Goal: Transaction & Acquisition: Purchase product/service

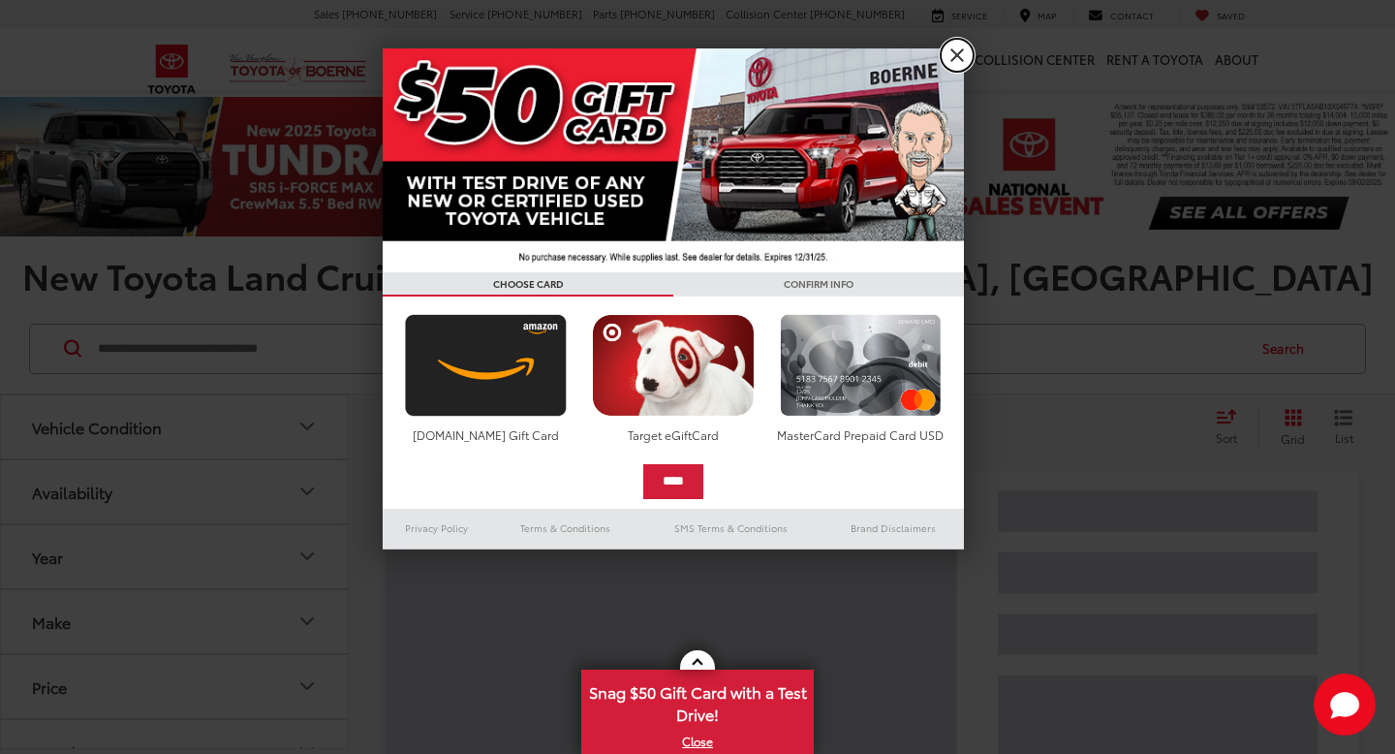
click at [956, 50] on link "X" at bounding box center [957, 55] width 33 height 33
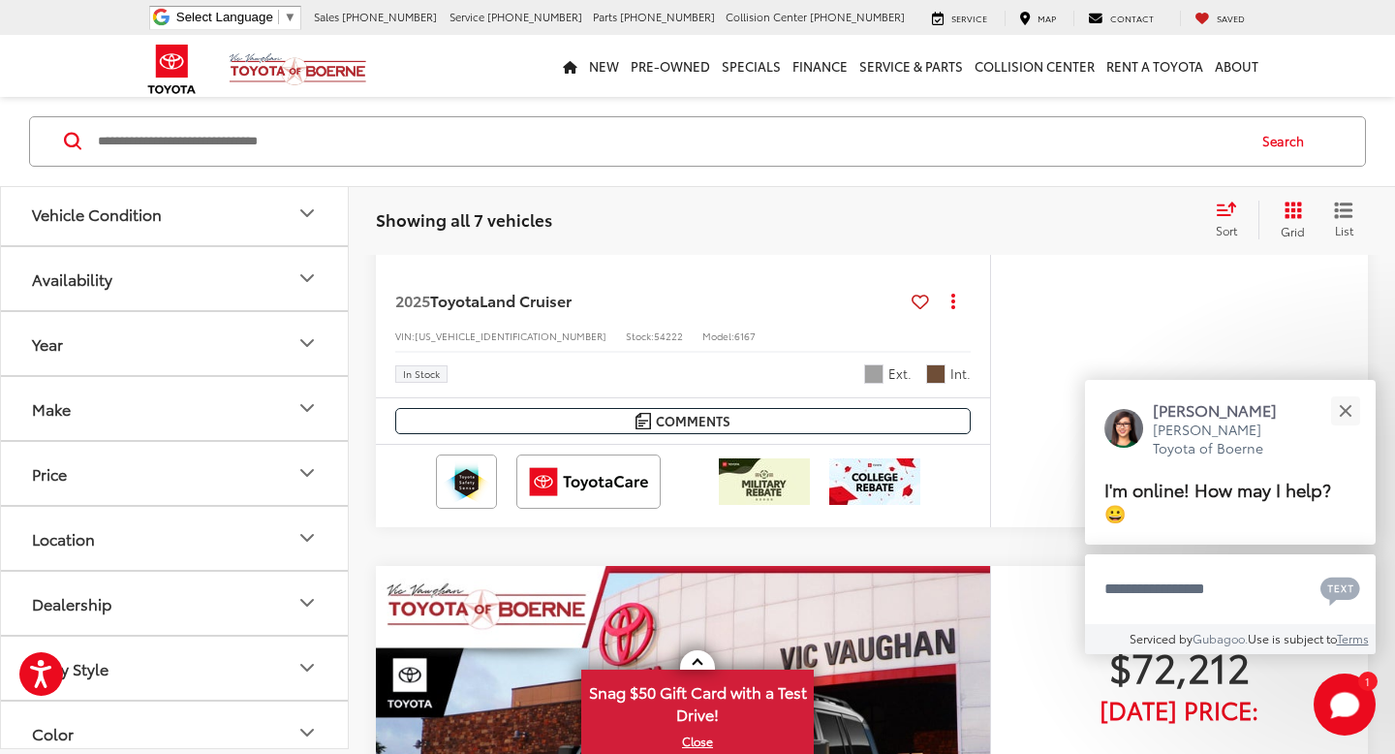
scroll to position [721, 0]
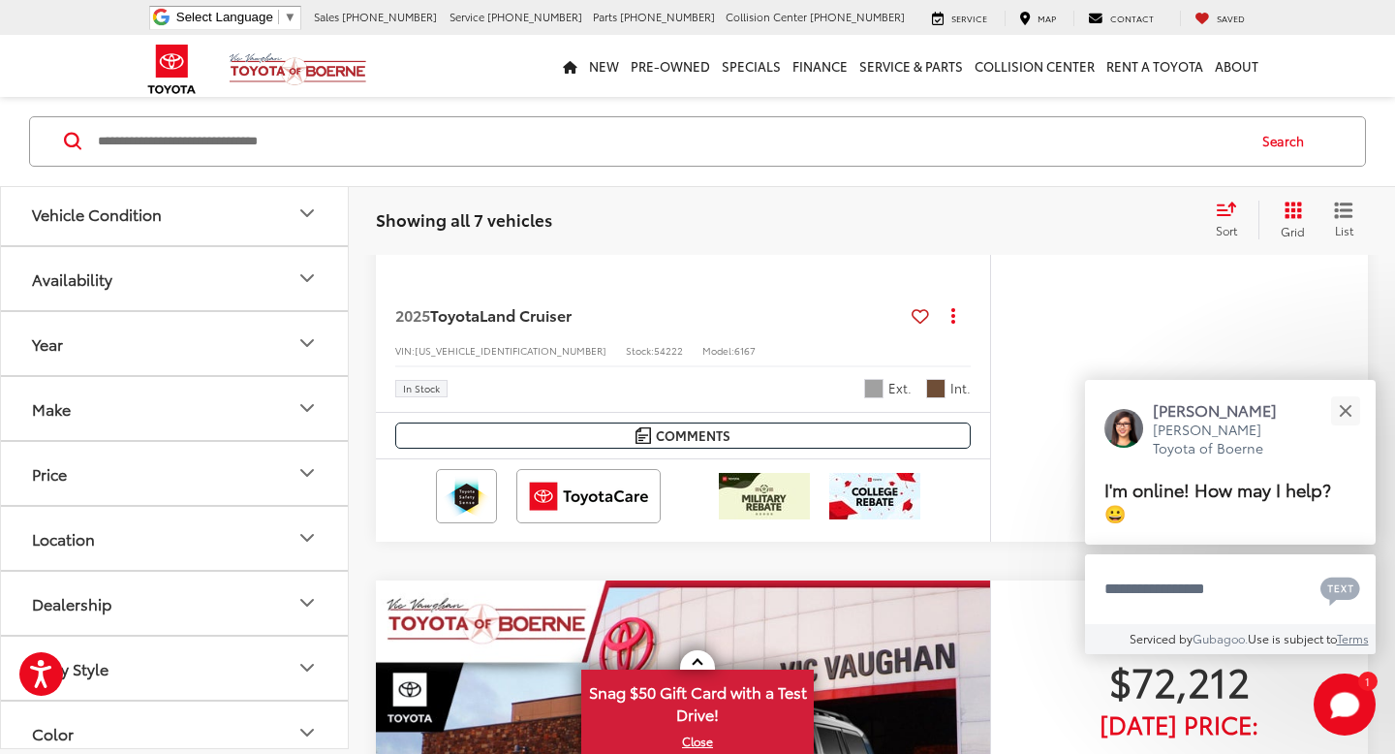
click at [151, 417] on button "Make" at bounding box center [175, 408] width 349 height 63
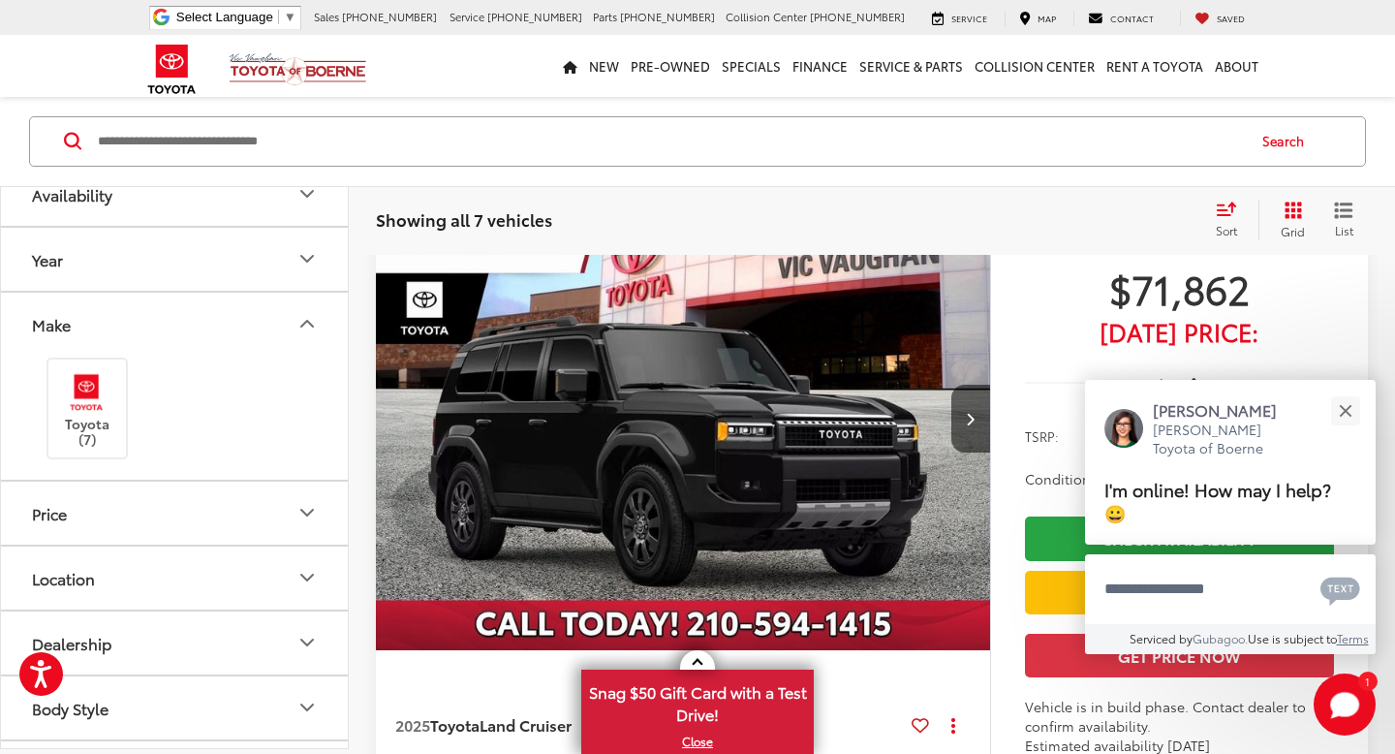
scroll to position [2750, 0]
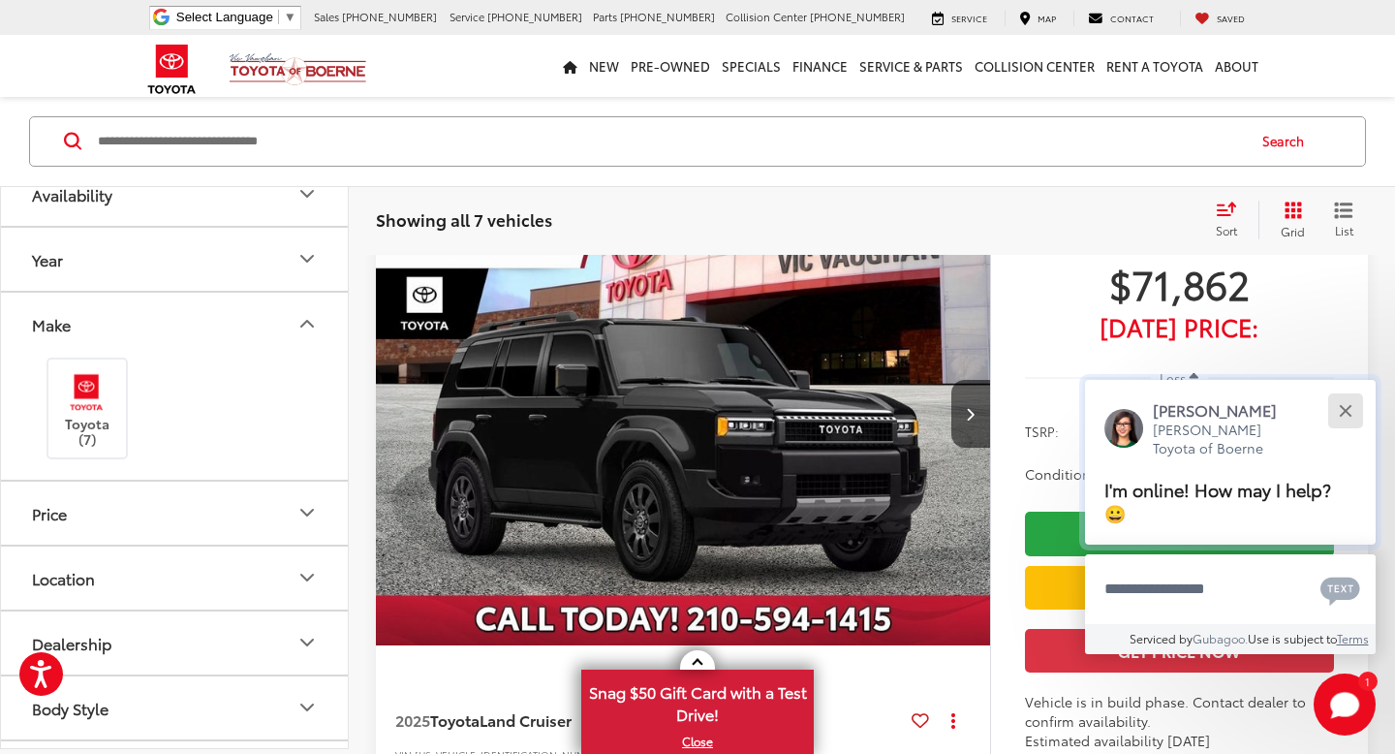
click at [1346, 417] on div "Close" at bounding box center [1345, 410] width 13 height 13
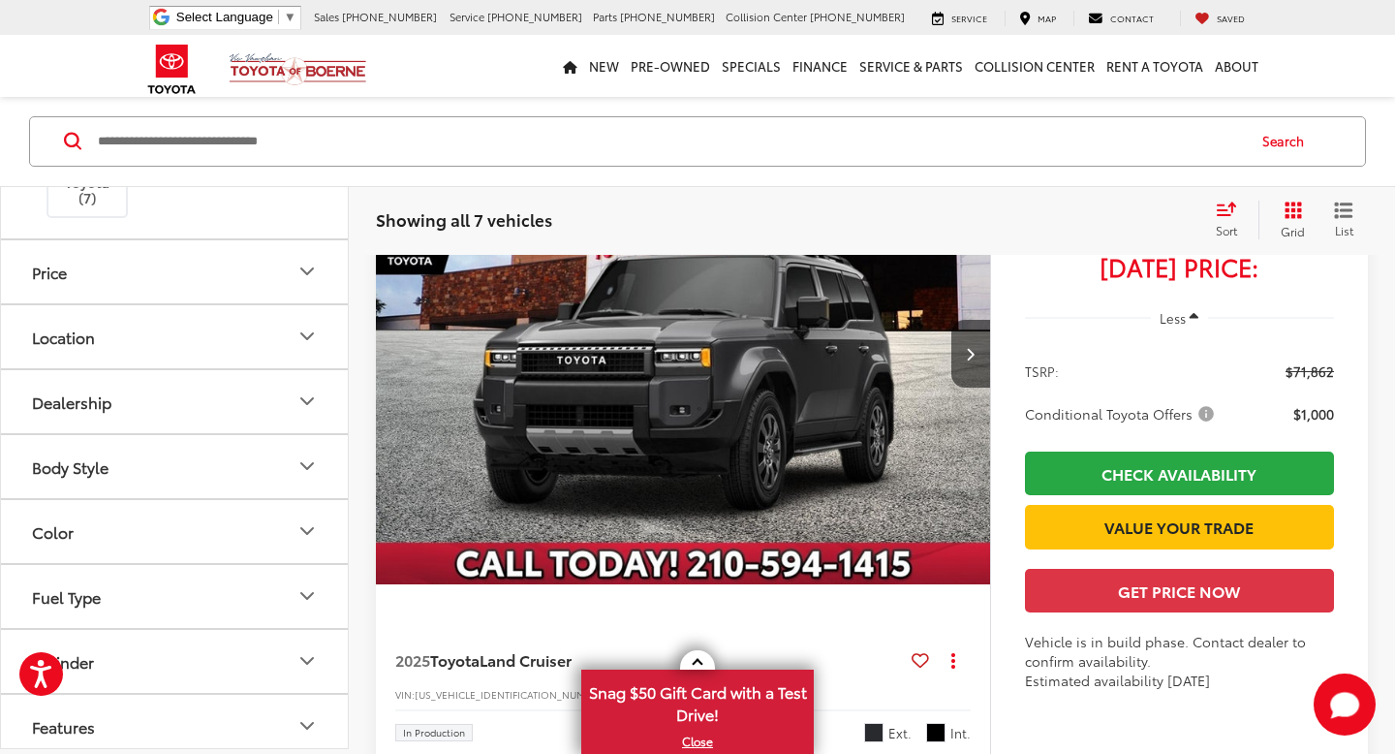
scroll to position [351, 0]
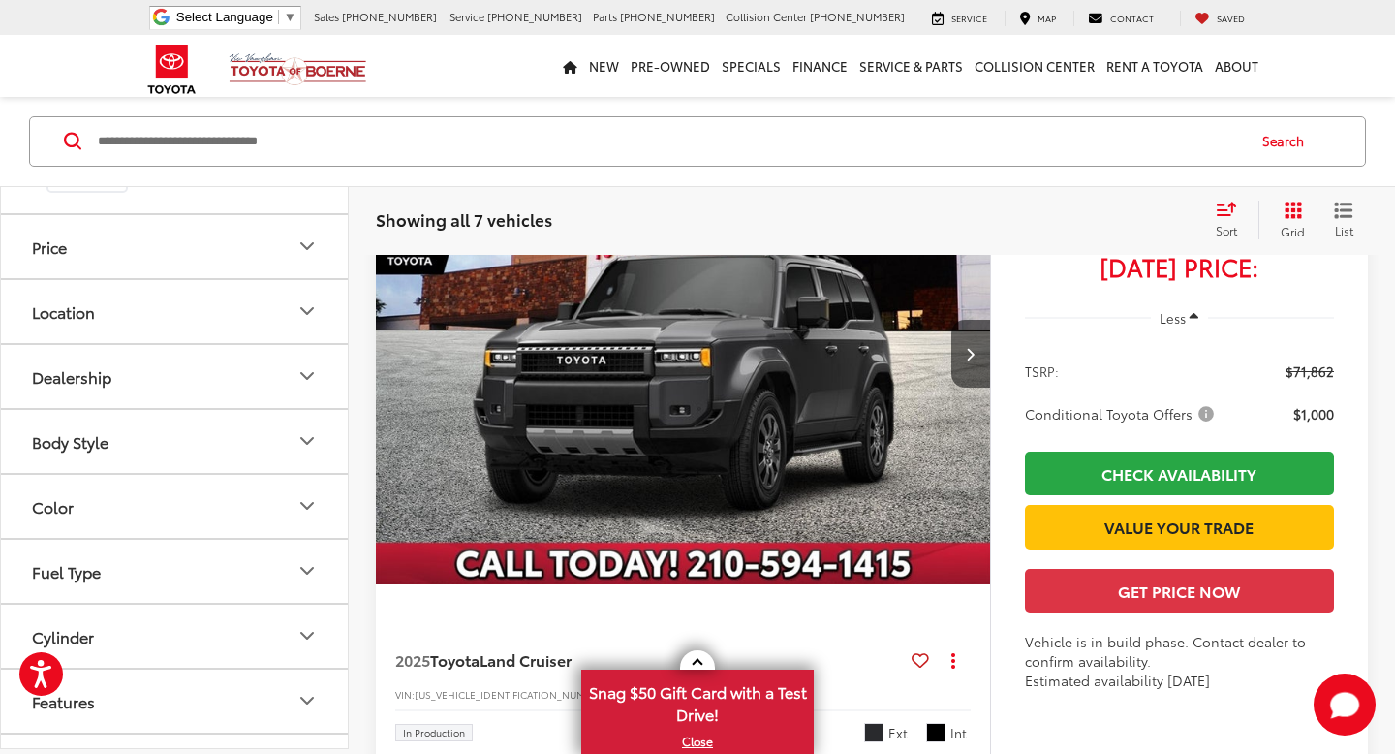
click at [205, 441] on button "Body Style" at bounding box center [175, 441] width 349 height 63
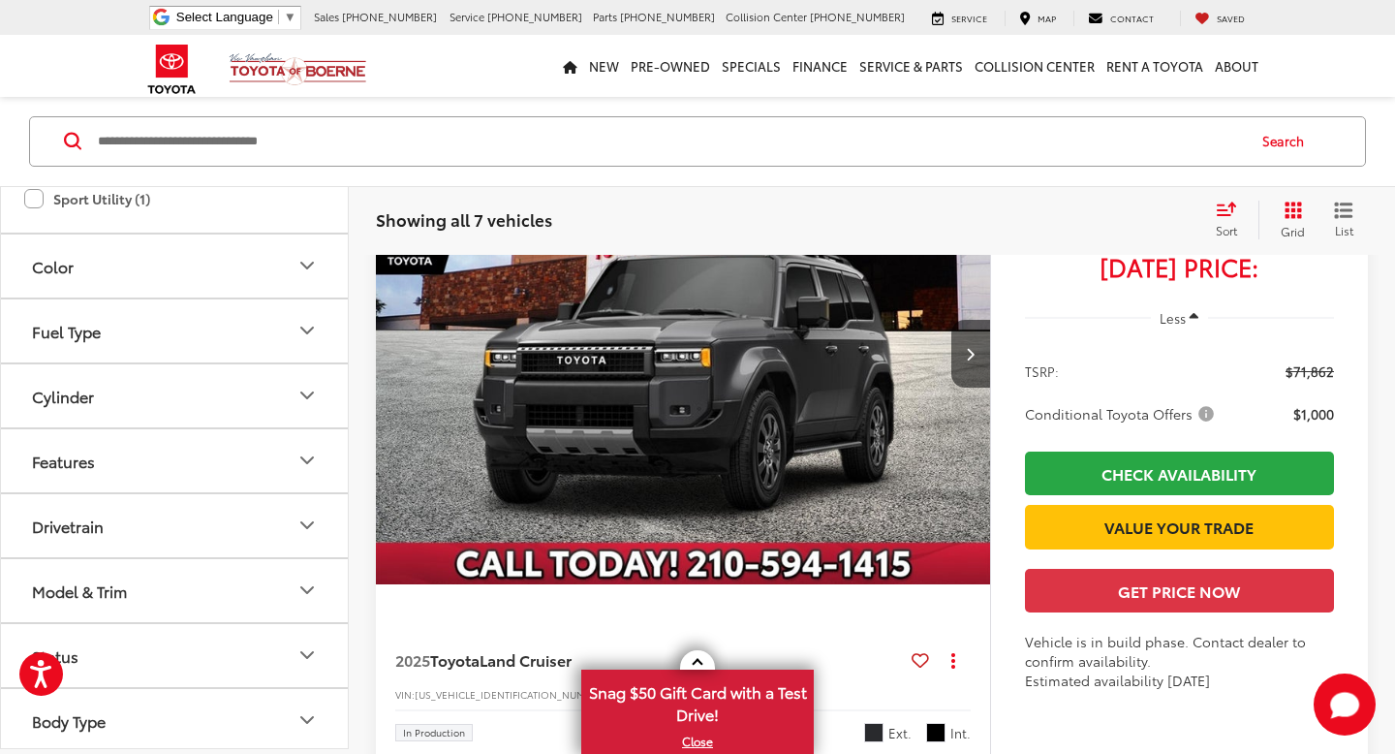
scroll to position [677, 0]
click at [239, 602] on button "Model & Trim" at bounding box center [175, 585] width 349 height 63
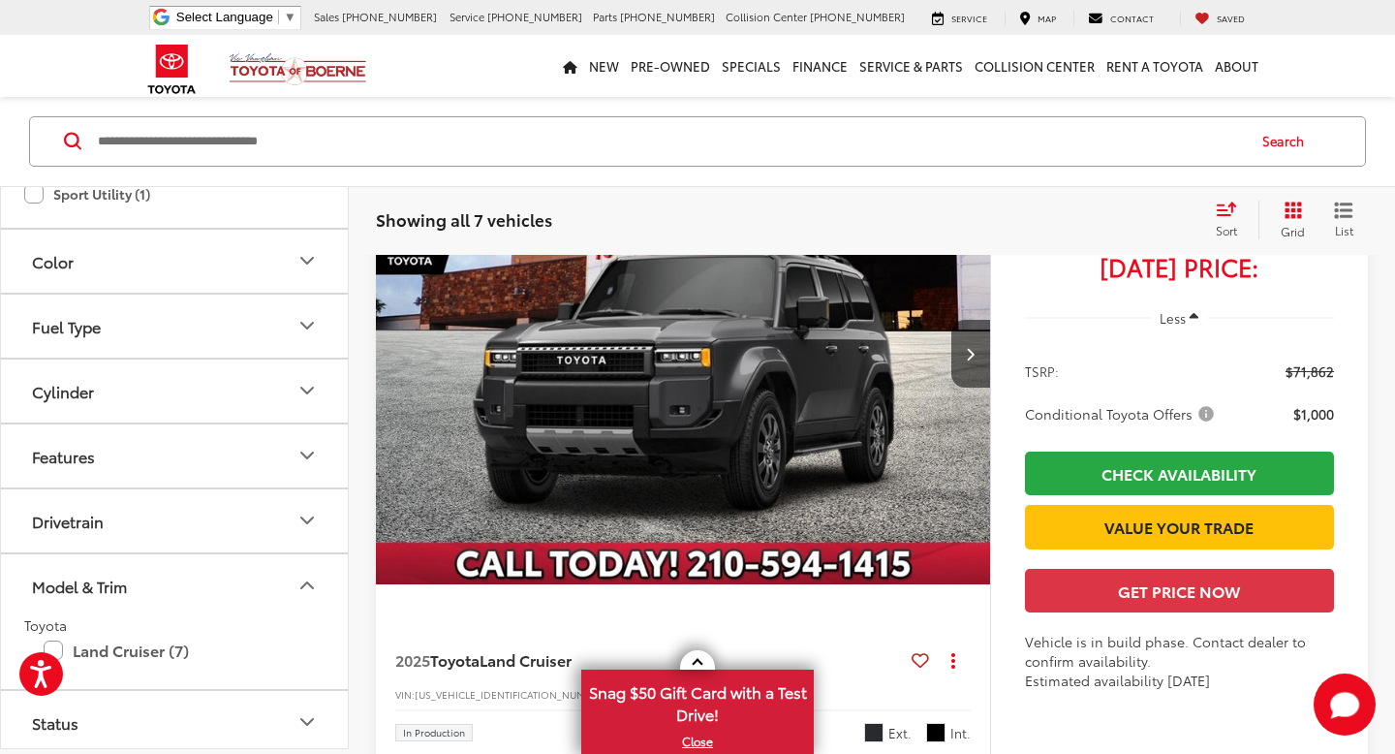
scroll to position [748, 0]
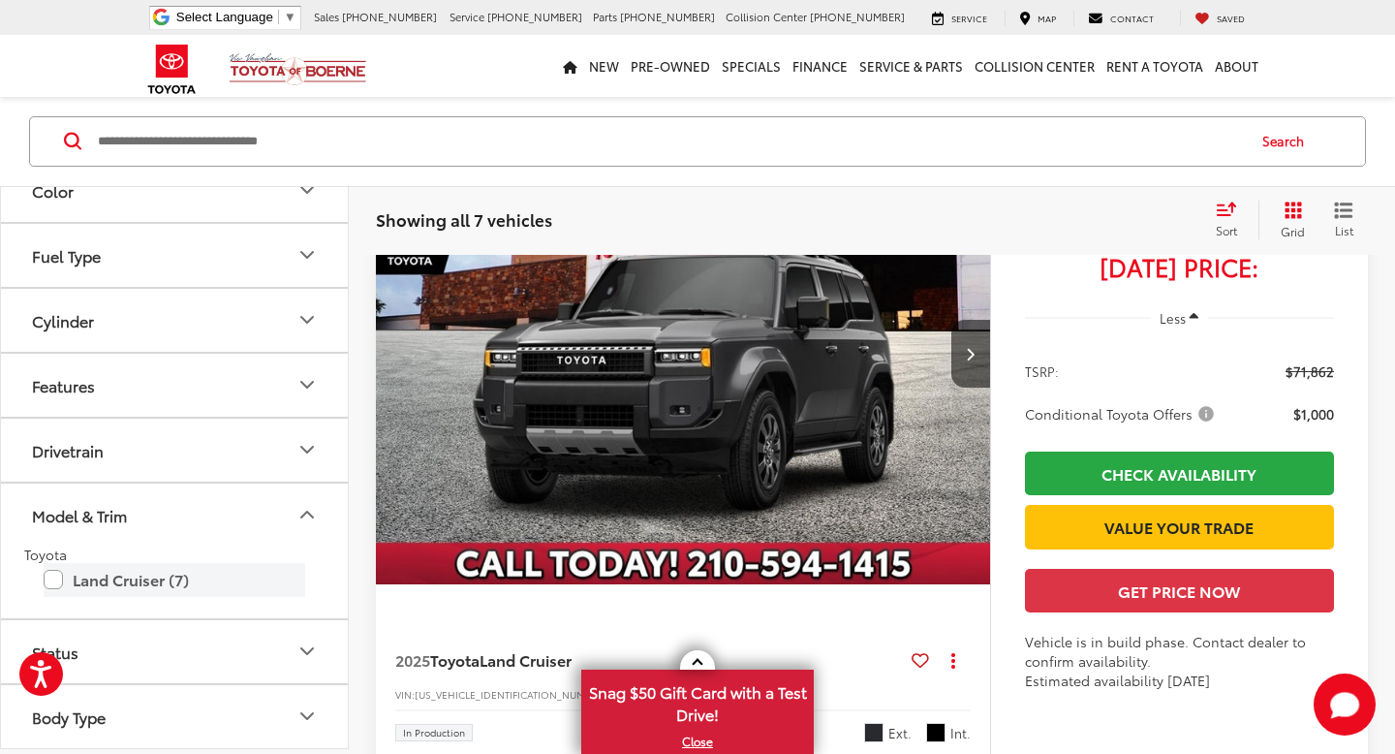
click at [48, 576] on label "Land Cruiser (7)" at bounding box center [175, 580] width 262 height 34
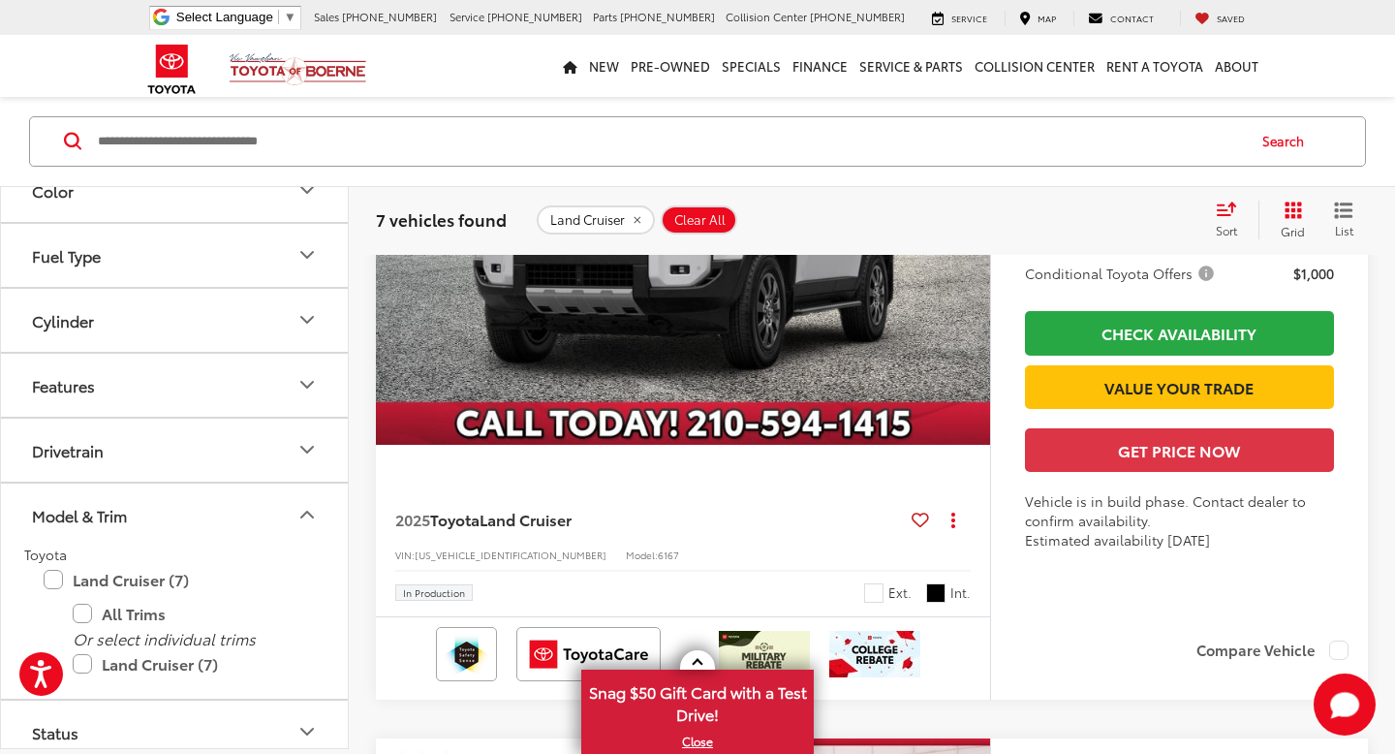
scroll to position [2510, 0]
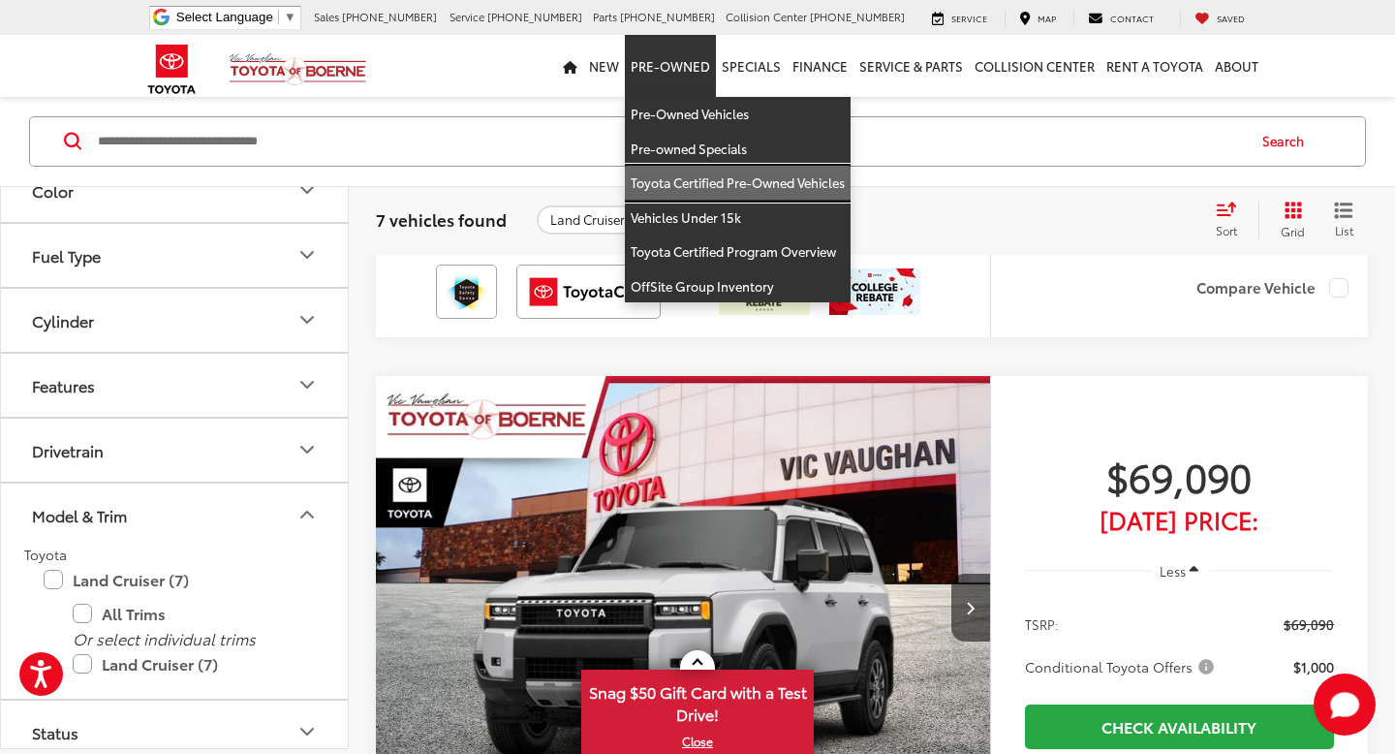
click at [713, 180] on link "Toyota Certified Pre-Owned Vehicles" at bounding box center [738, 183] width 226 height 35
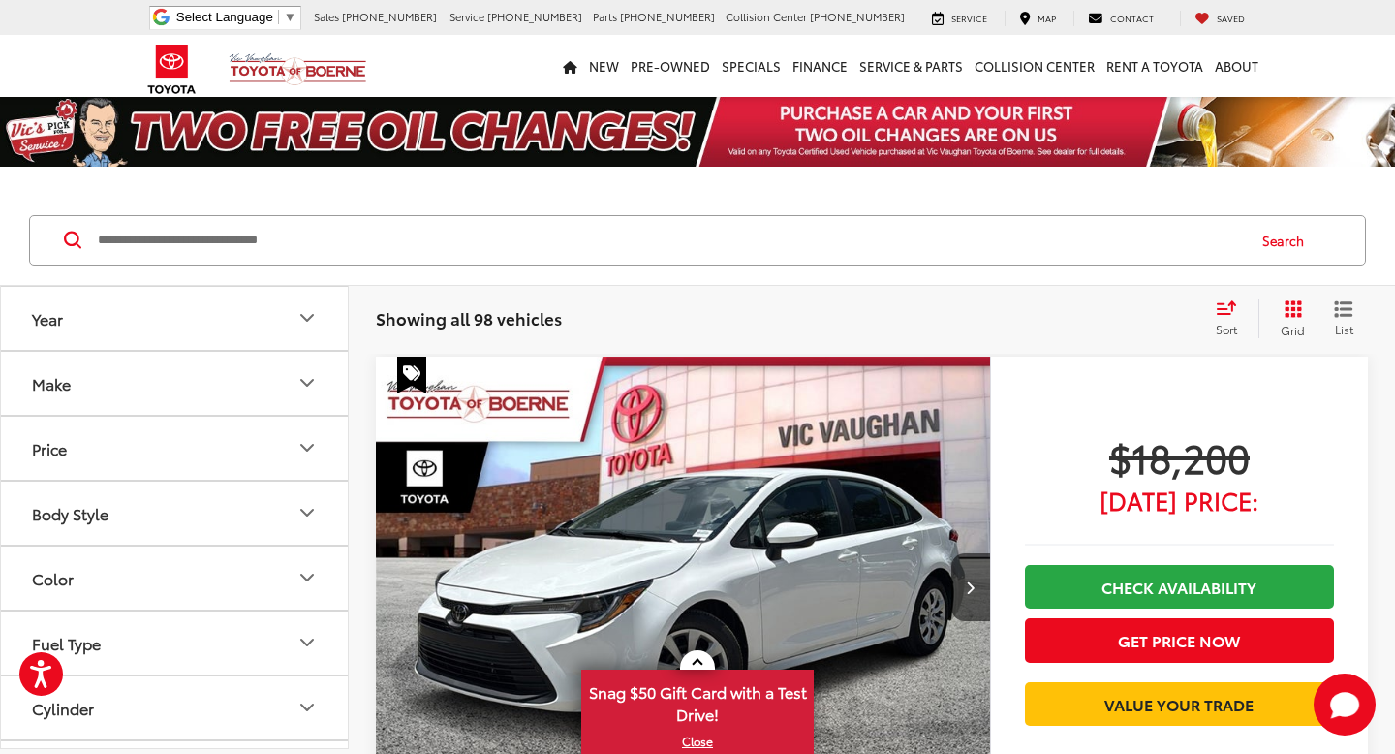
scroll to position [1, 0]
click at [219, 378] on button "Make" at bounding box center [175, 382] width 349 height 63
click at [103, 463] on img at bounding box center [86, 451] width 53 height 46
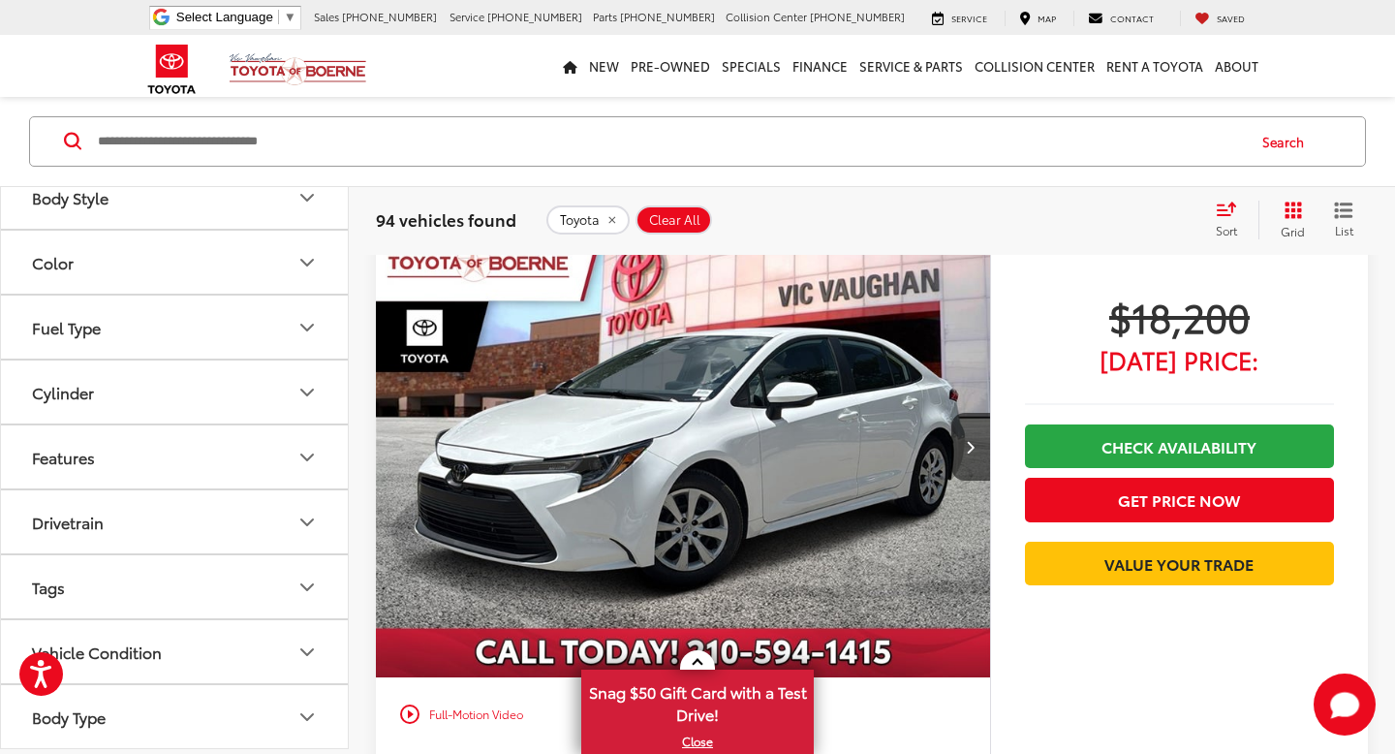
scroll to position [466, 0]
click at [185, 657] on button "Model & Trim" at bounding box center [175, 650] width 349 height 63
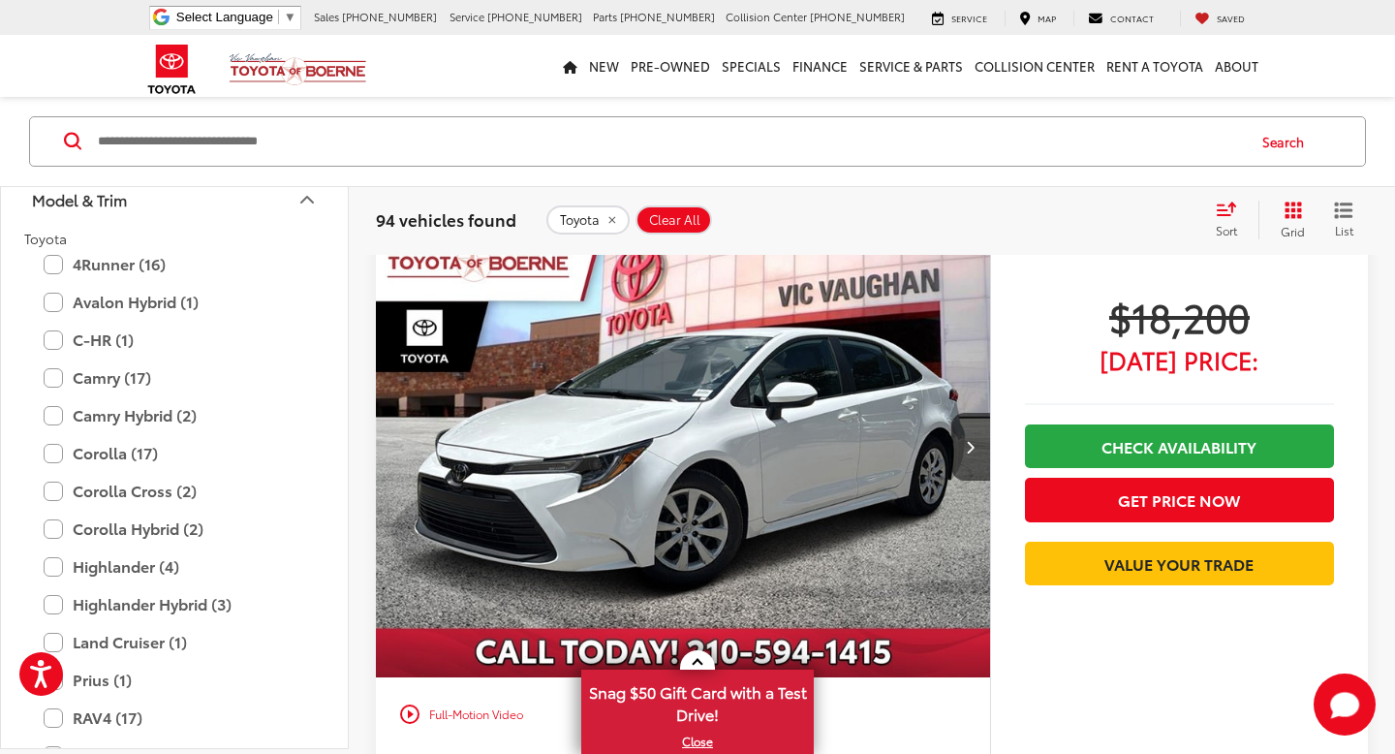
scroll to position [934, 0]
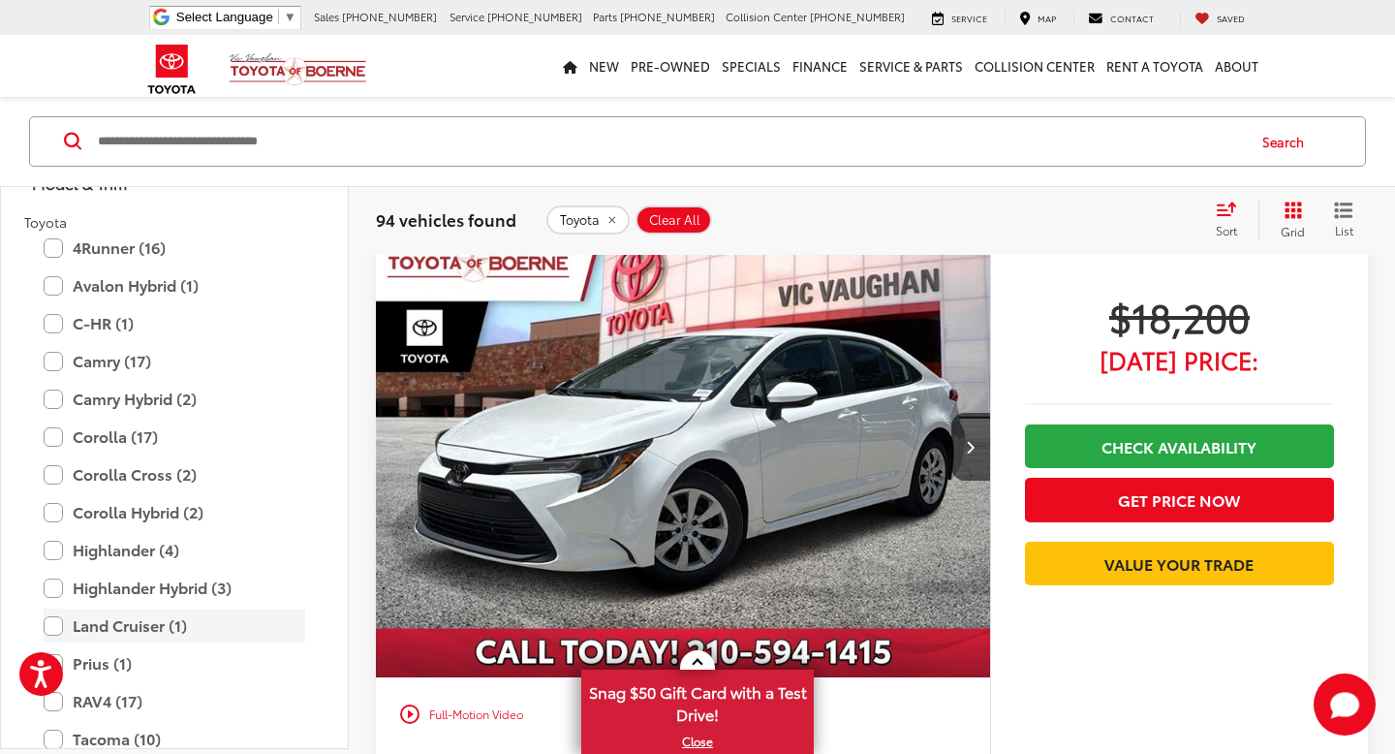
click at [58, 624] on label "Land Cruiser (1)" at bounding box center [175, 625] width 262 height 34
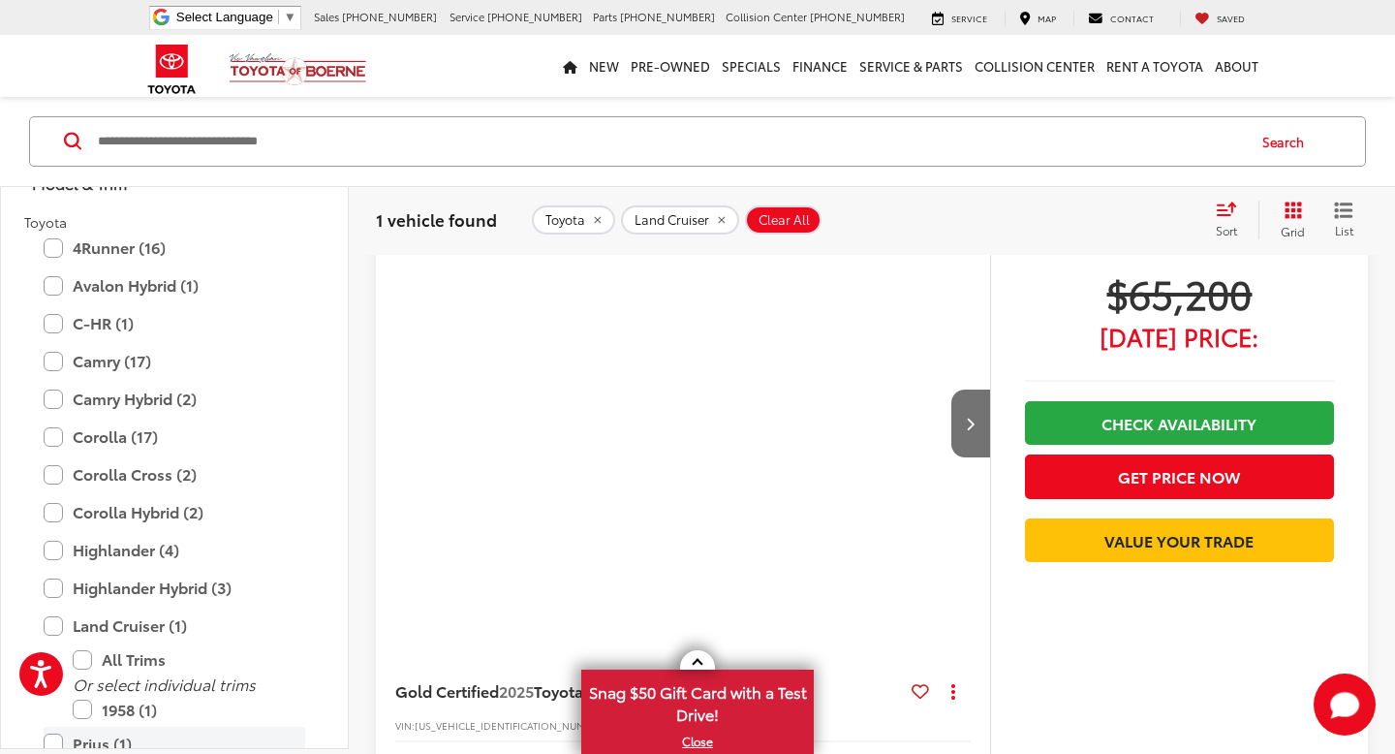
scroll to position [178, 0]
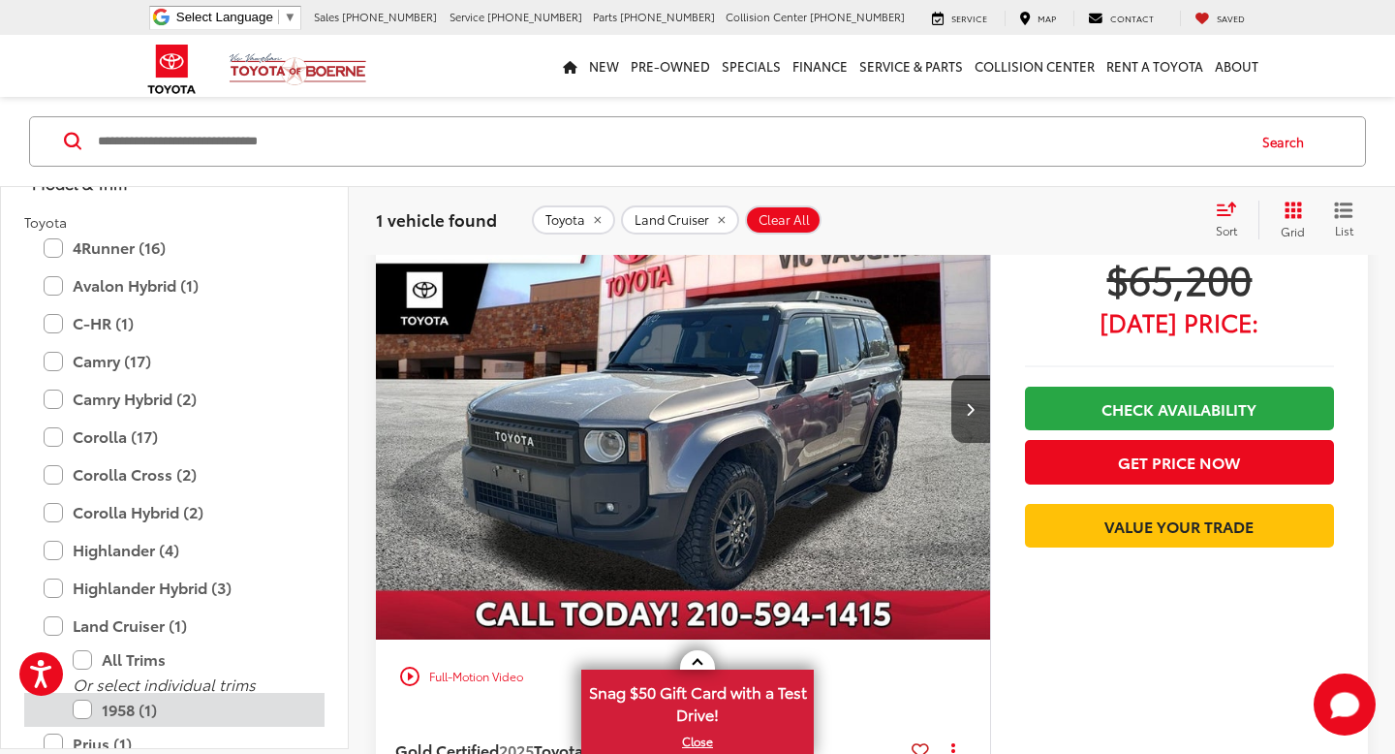
click at [77, 712] on label "1958 (1)" at bounding box center [189, 710] width 233 height 34
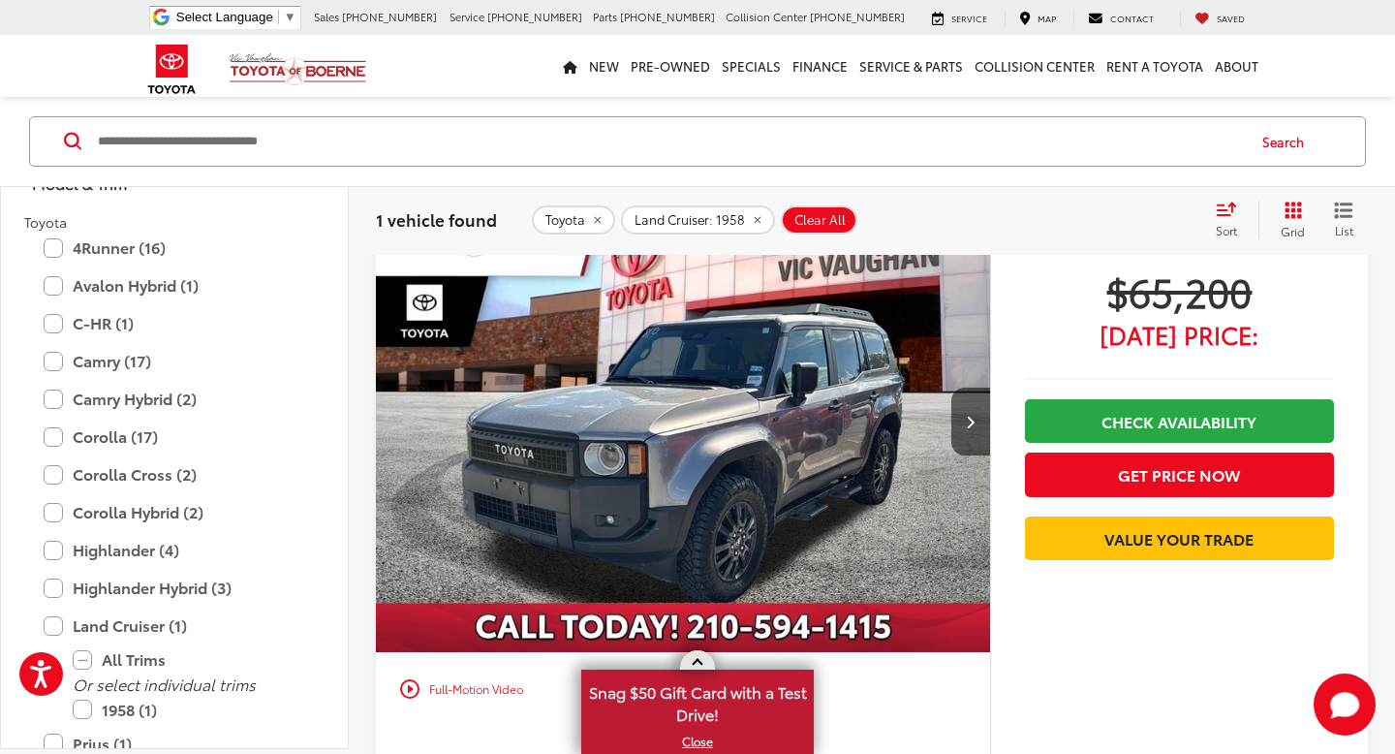
scroll to position [163, 0]
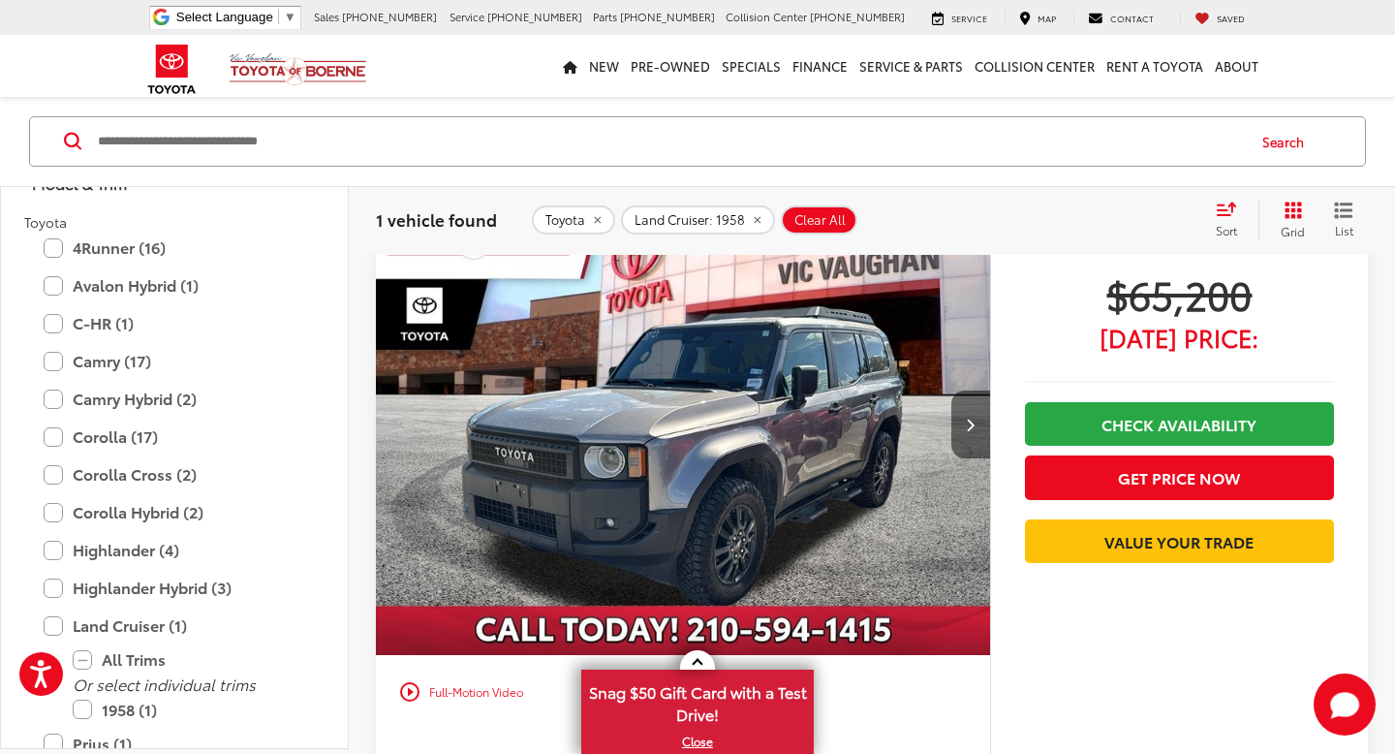
click at [970, 432] on button "Next image" at bounding box center [970, 424] width 39 height 68
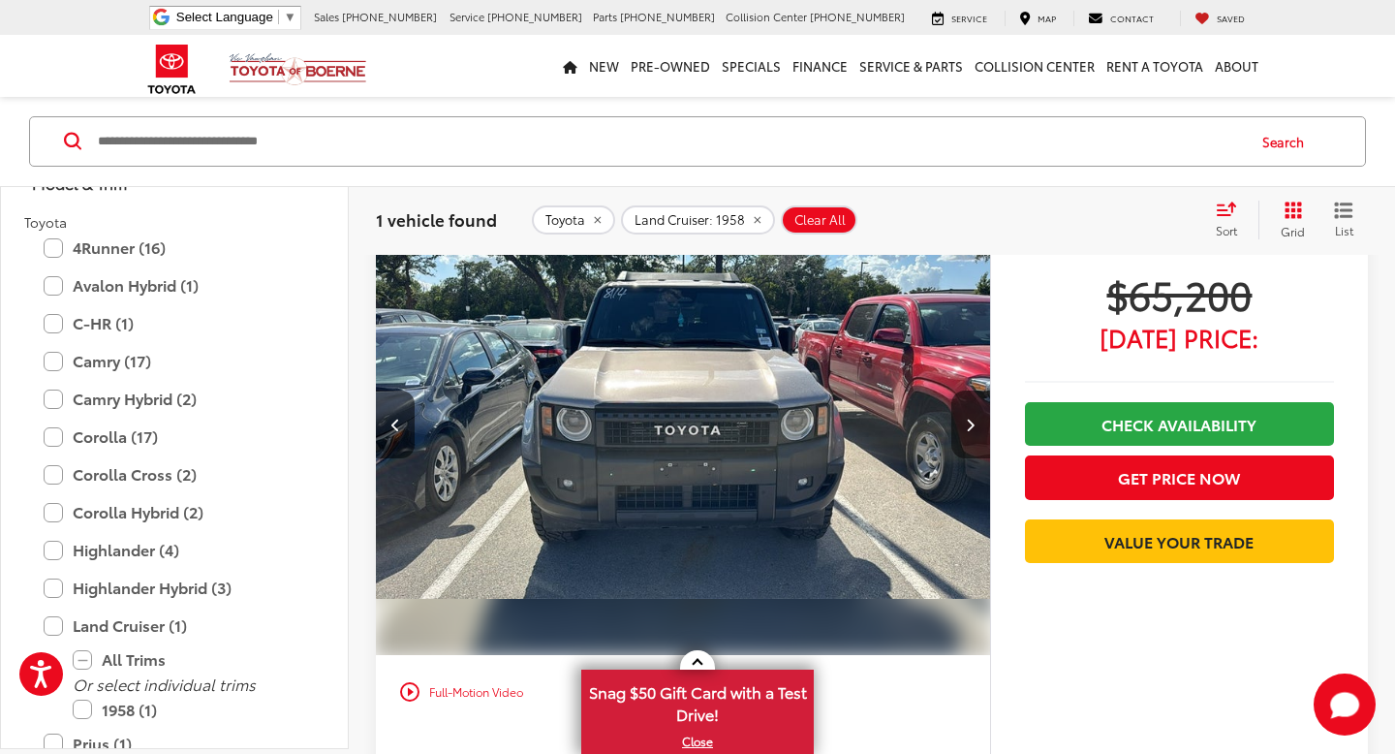
click at [970, 432] on button "Next image" at bounding box center [970, 424] width 39 height 68
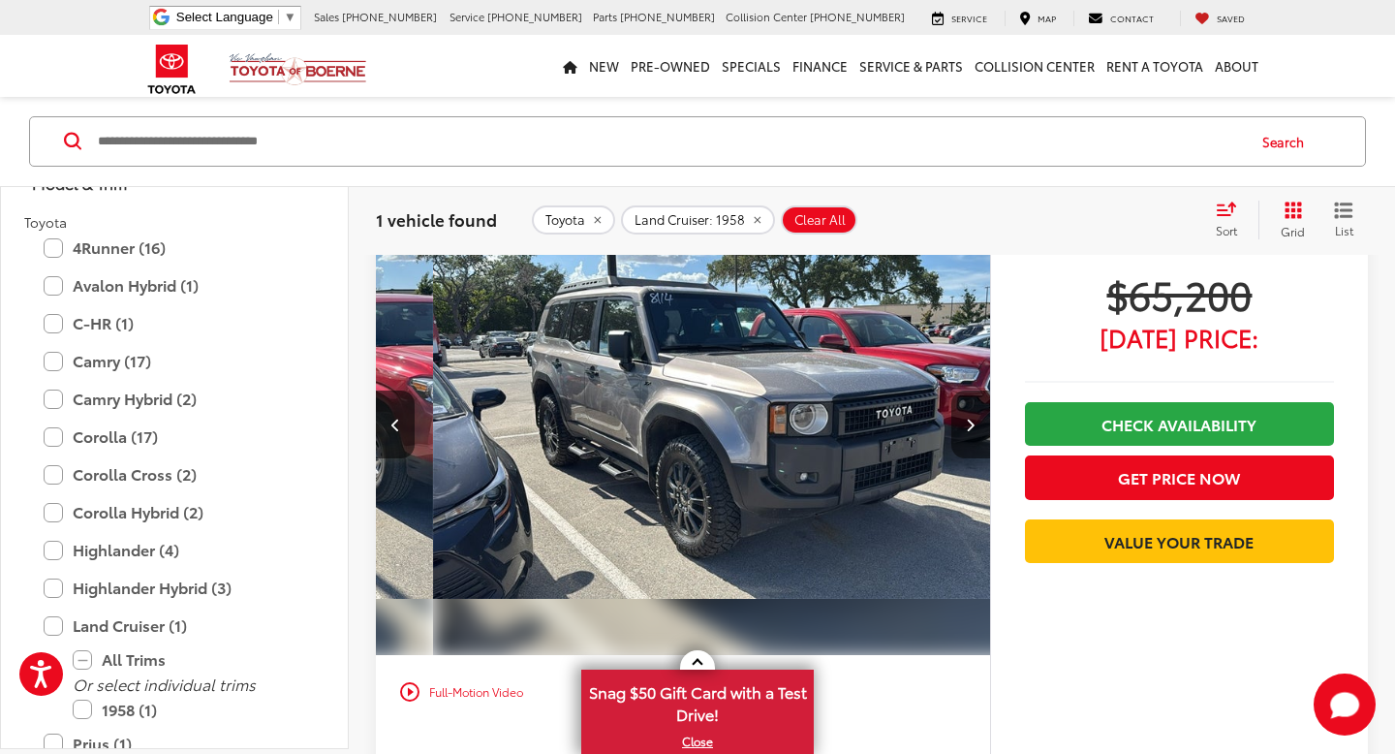
scroll to position [0, 1234]
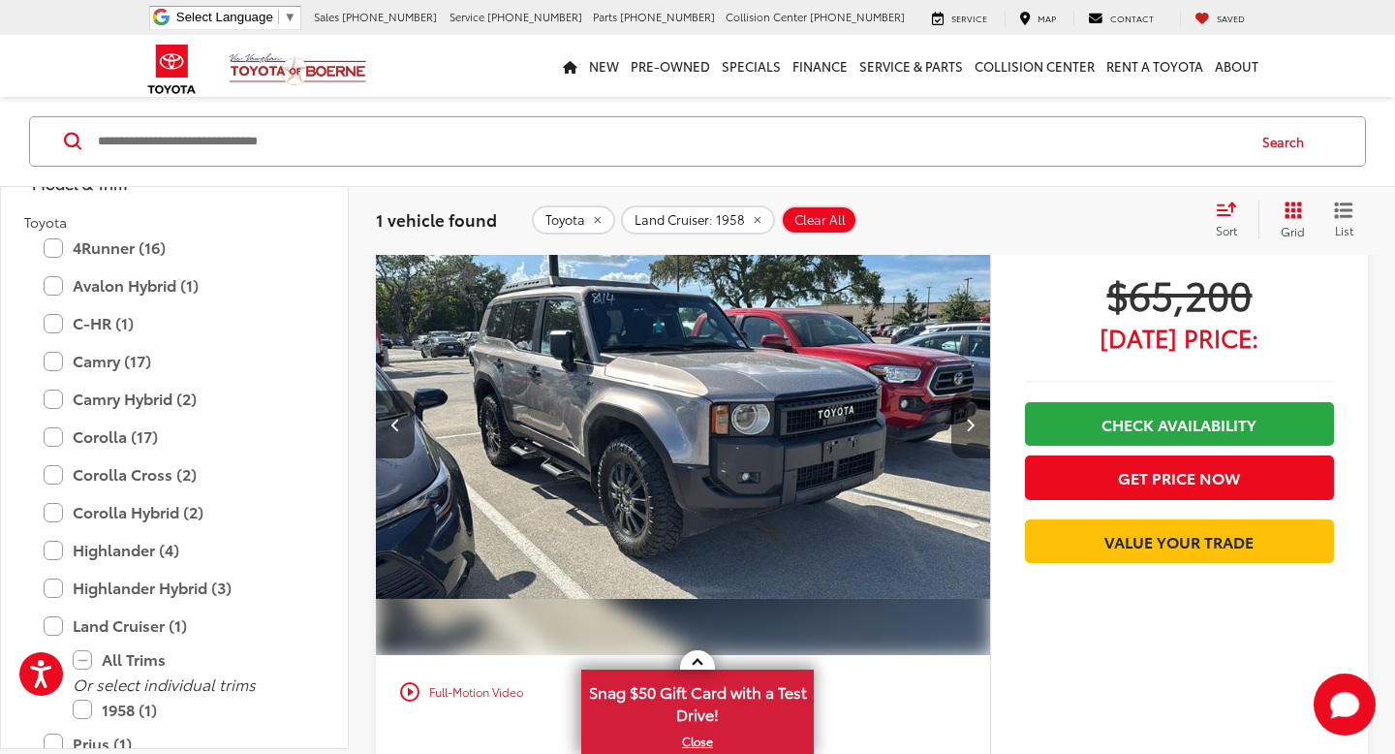
click at [970, 432] on button "Next image" at bounding box center [970, 424] width 39 height 68
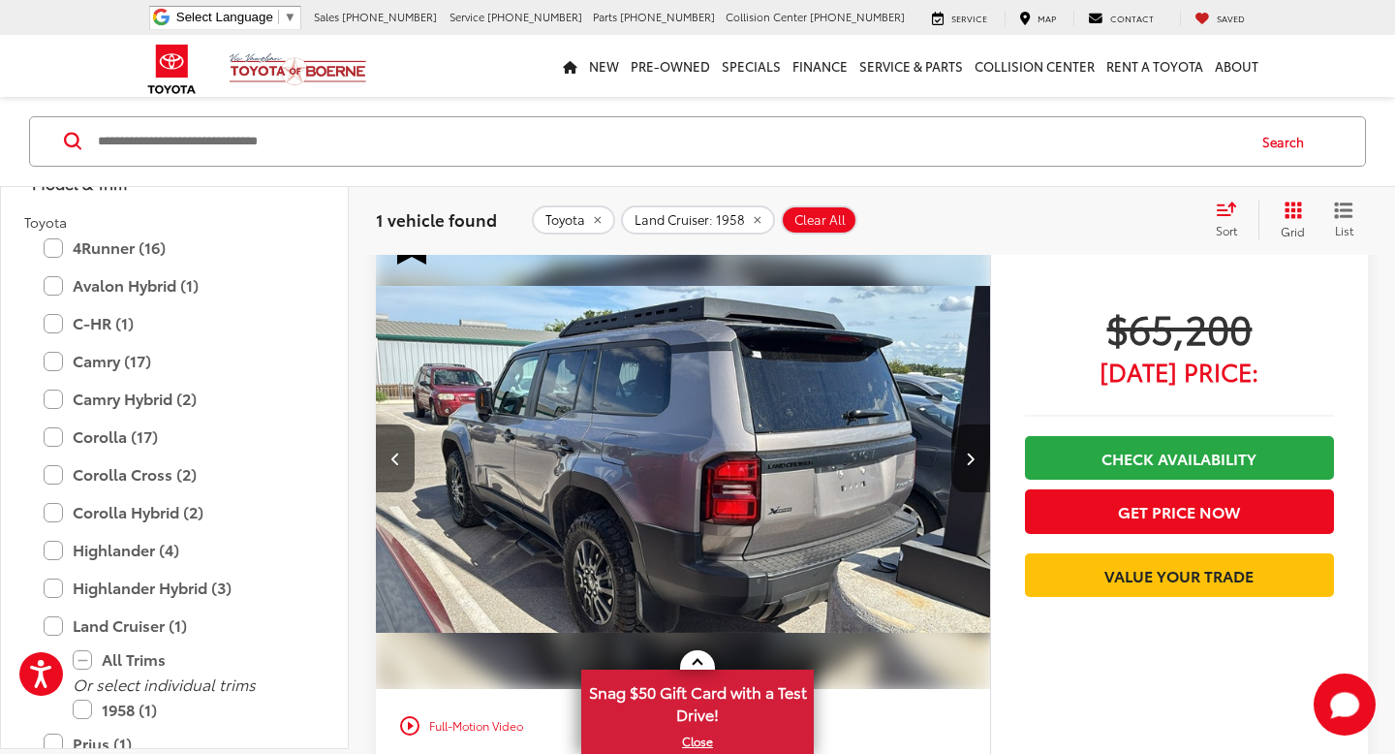
scroll to position [127, 0]
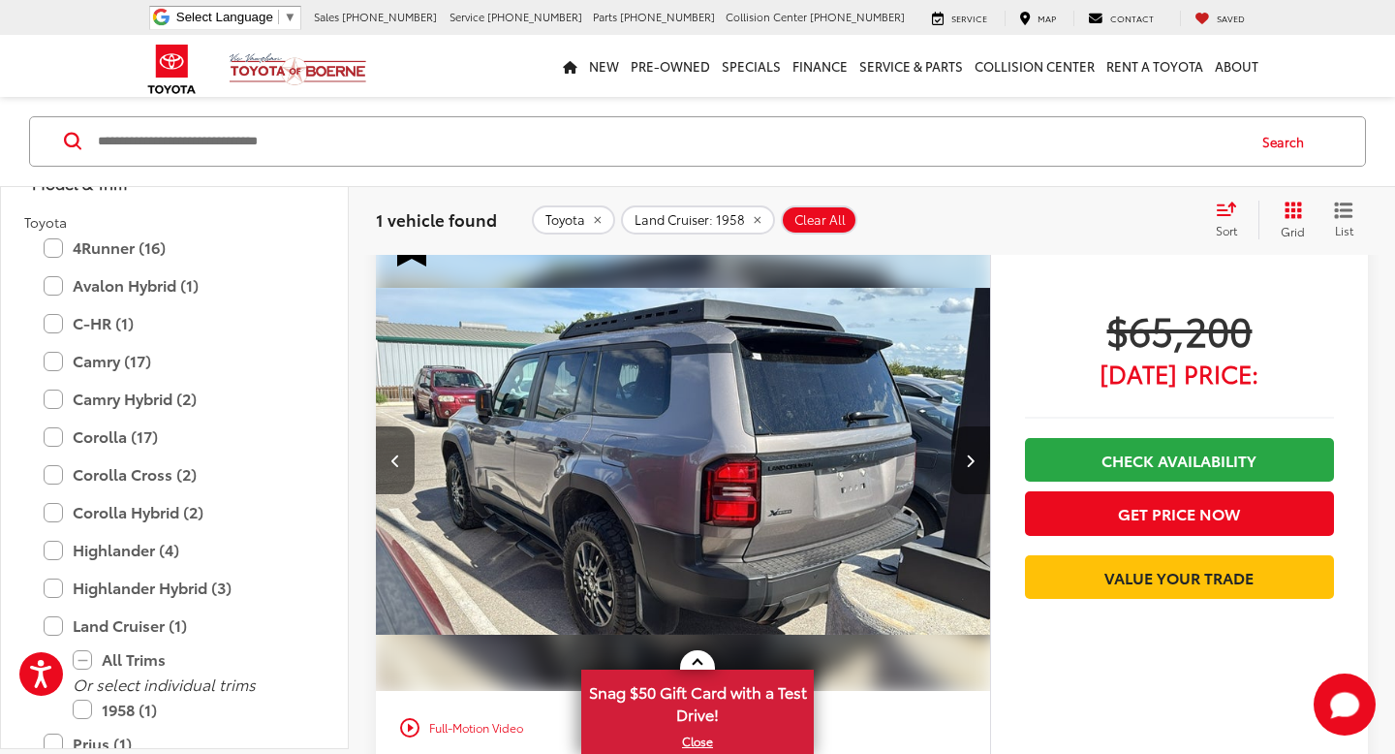
click at [969, 459] on icon "Next image" at bounding box center [970, 460] width 9 height 14
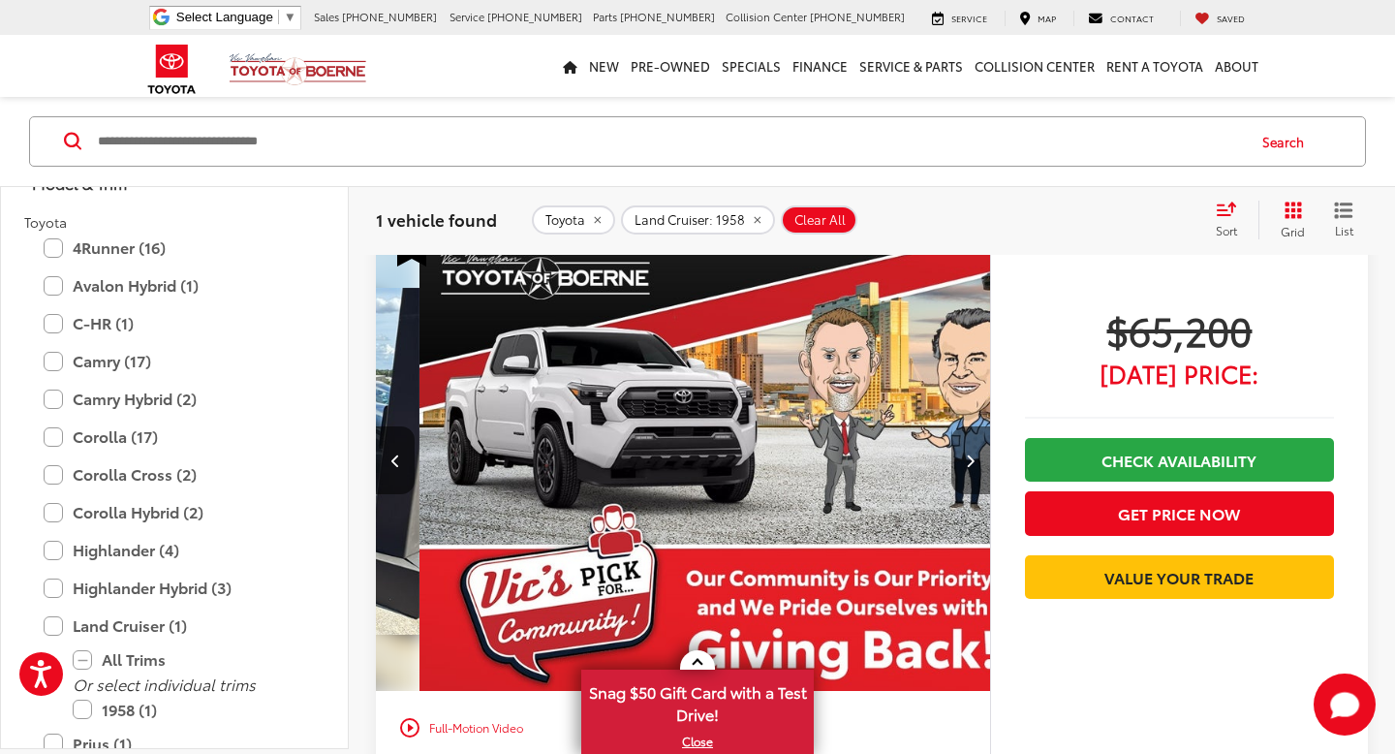
scroll to position [0, 2469]
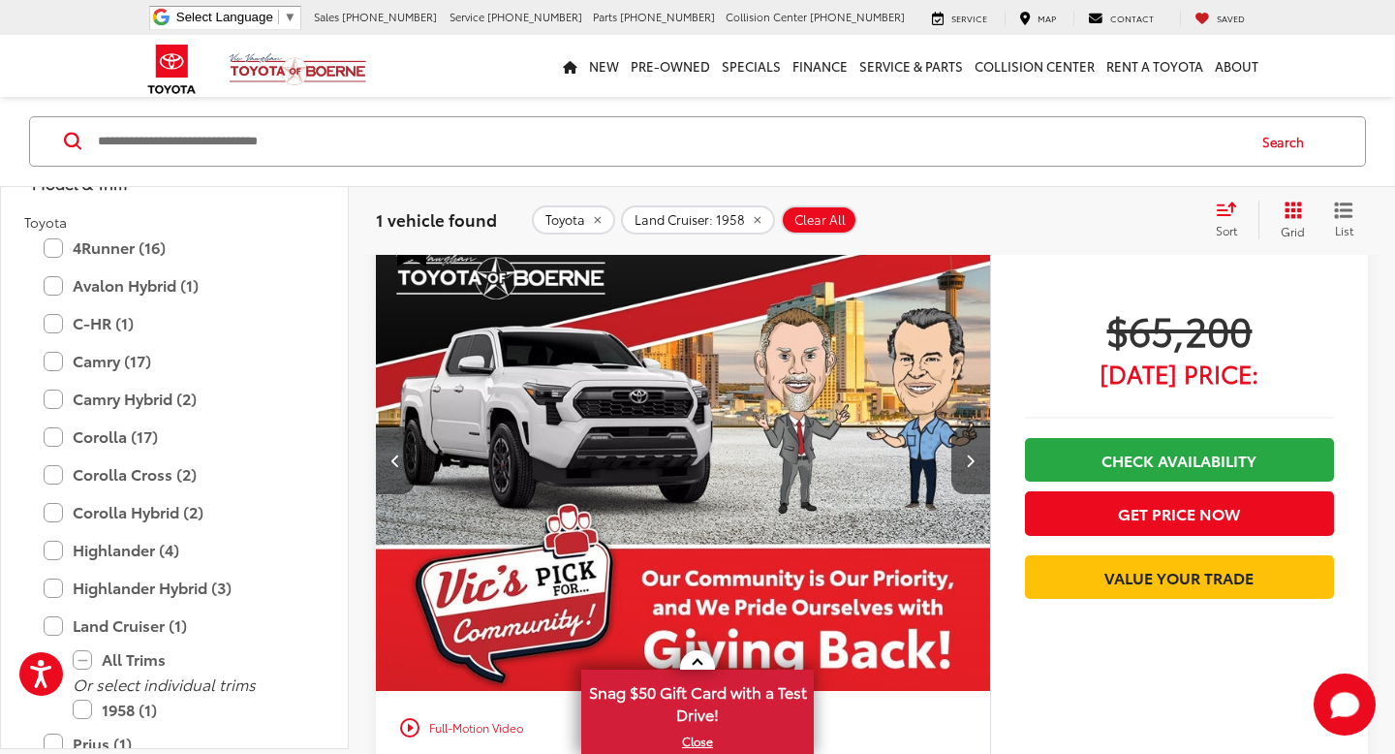
click at [395, 449] on button "Previous image" at bounding box center [395, 460] width 39 height 68
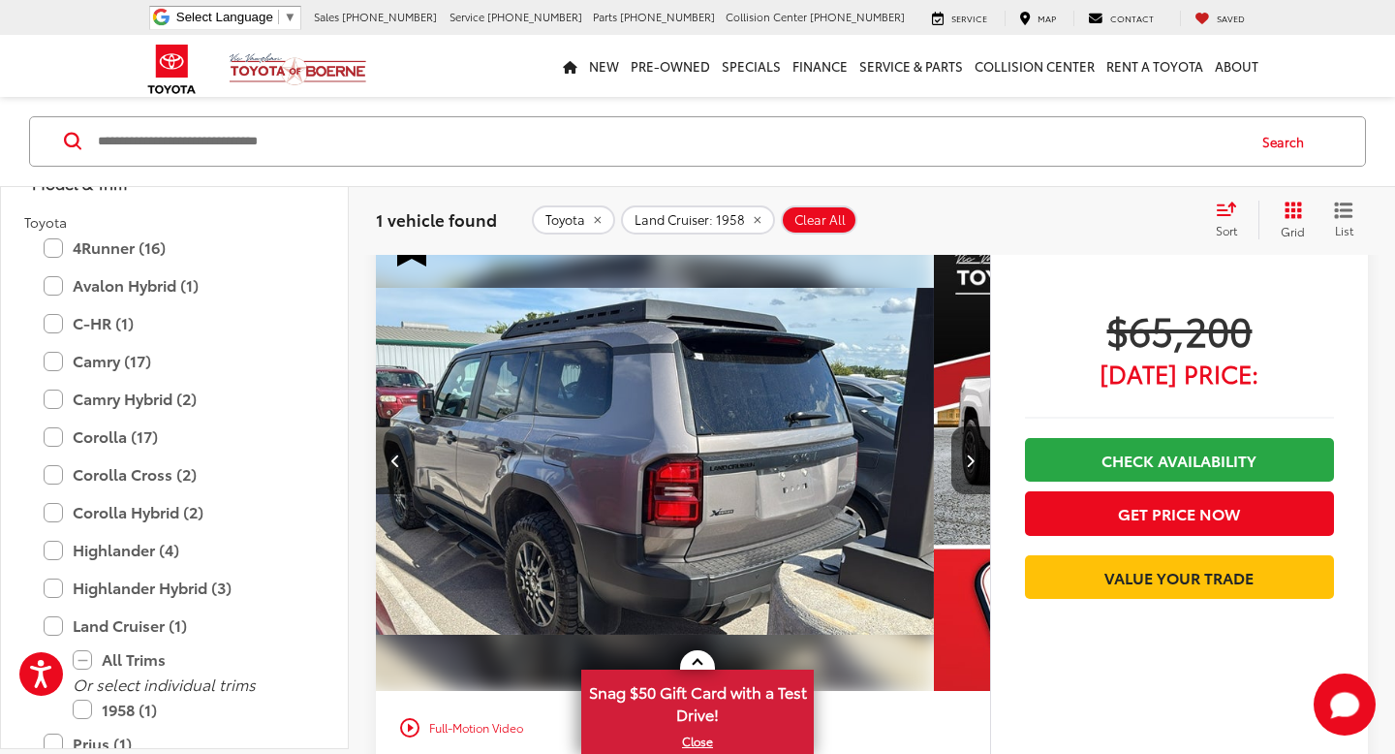
scroll to position [0, 1852]
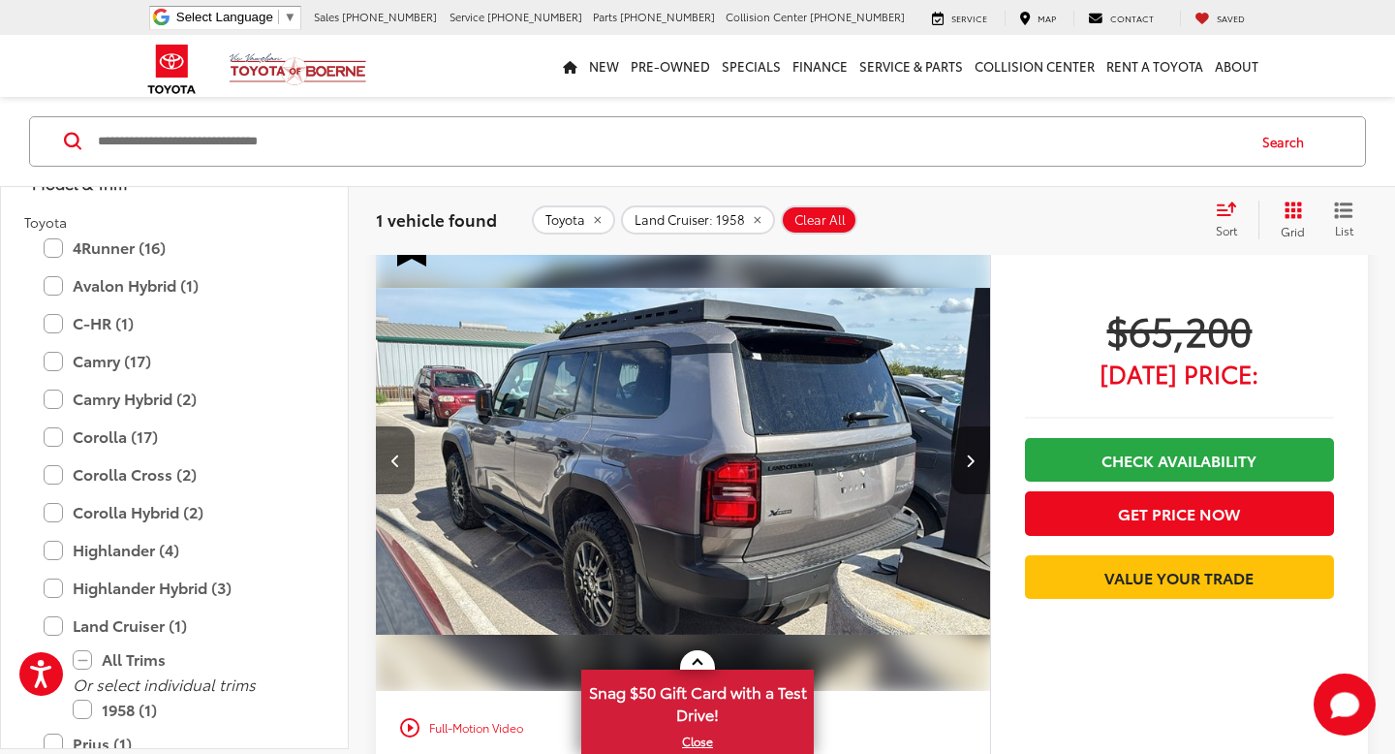
click at [973, 457] on icon "Next image" at bounding box center [970, 460] width 9 height 14
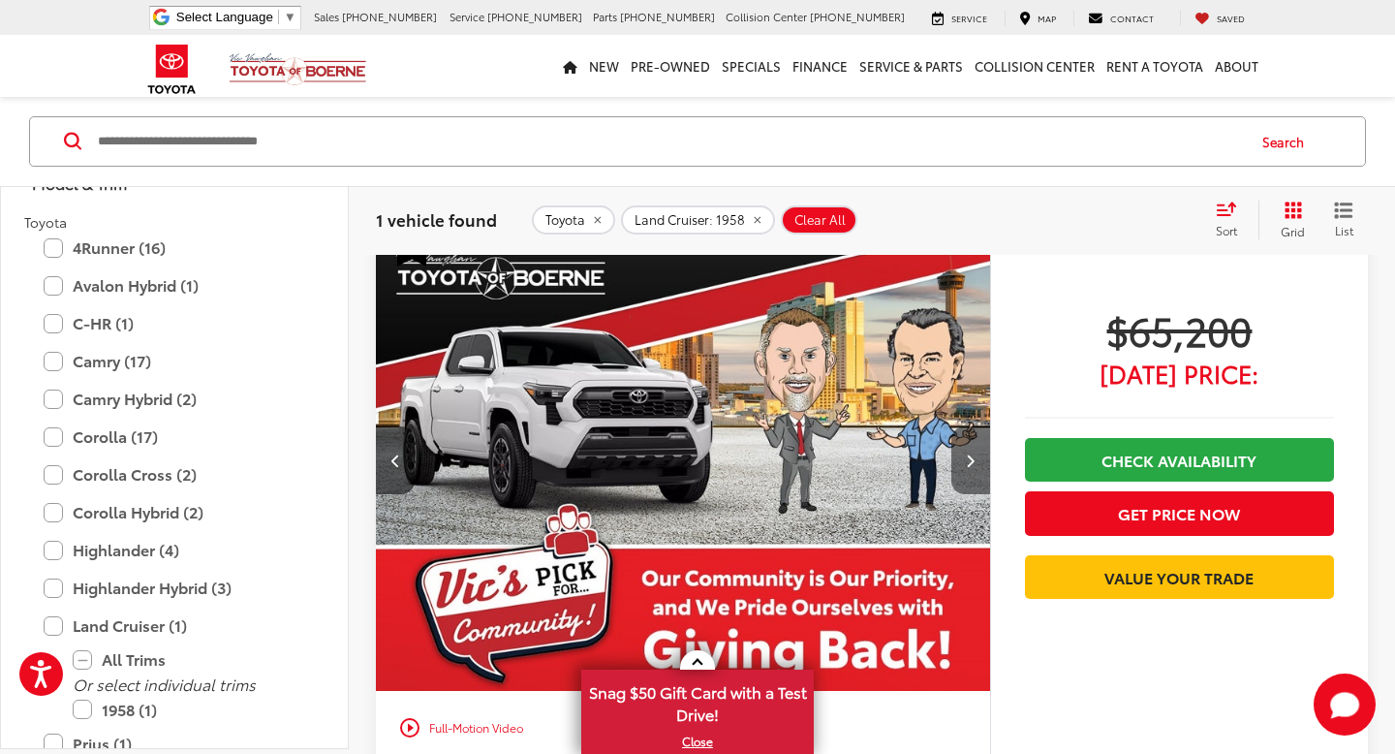
click at [973, 458] on icon "Next image" at bounding box center [970, 460] width 9 height 14
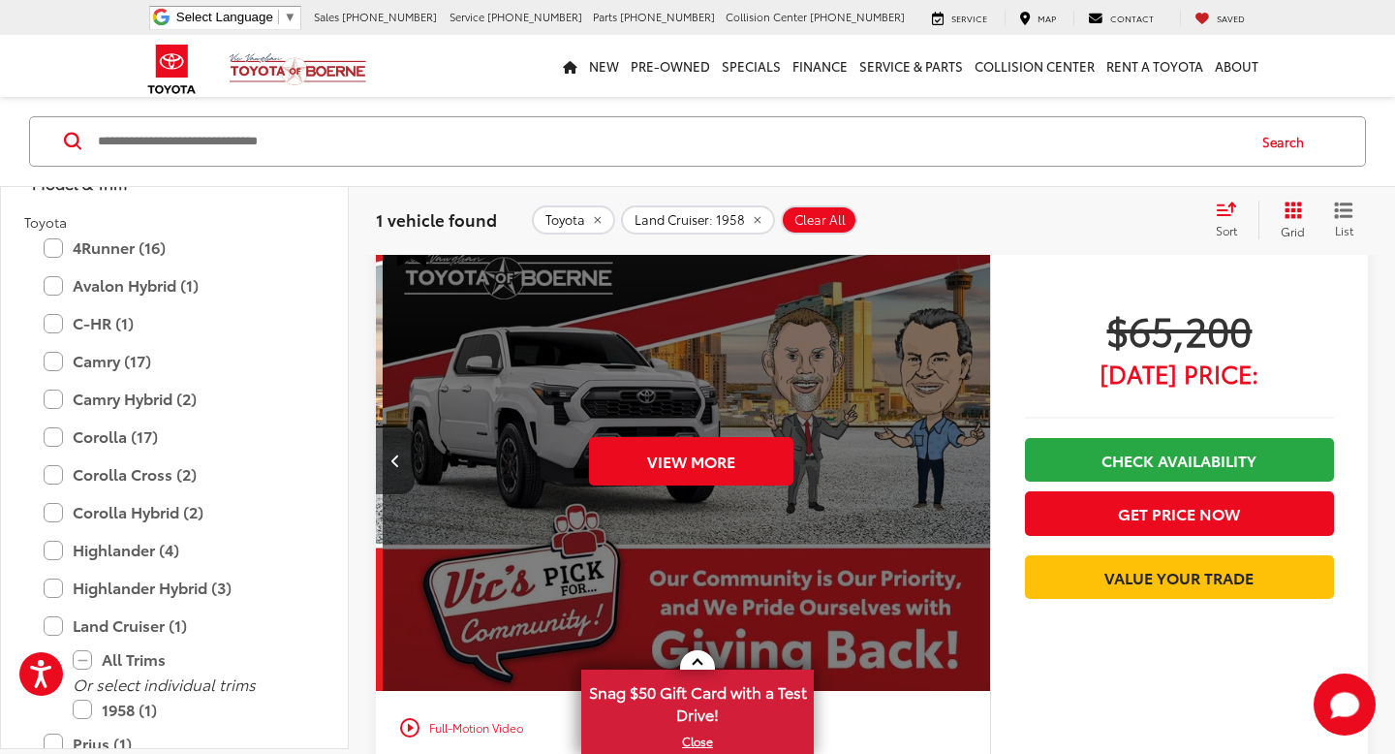
scroll to position [0, 3086]
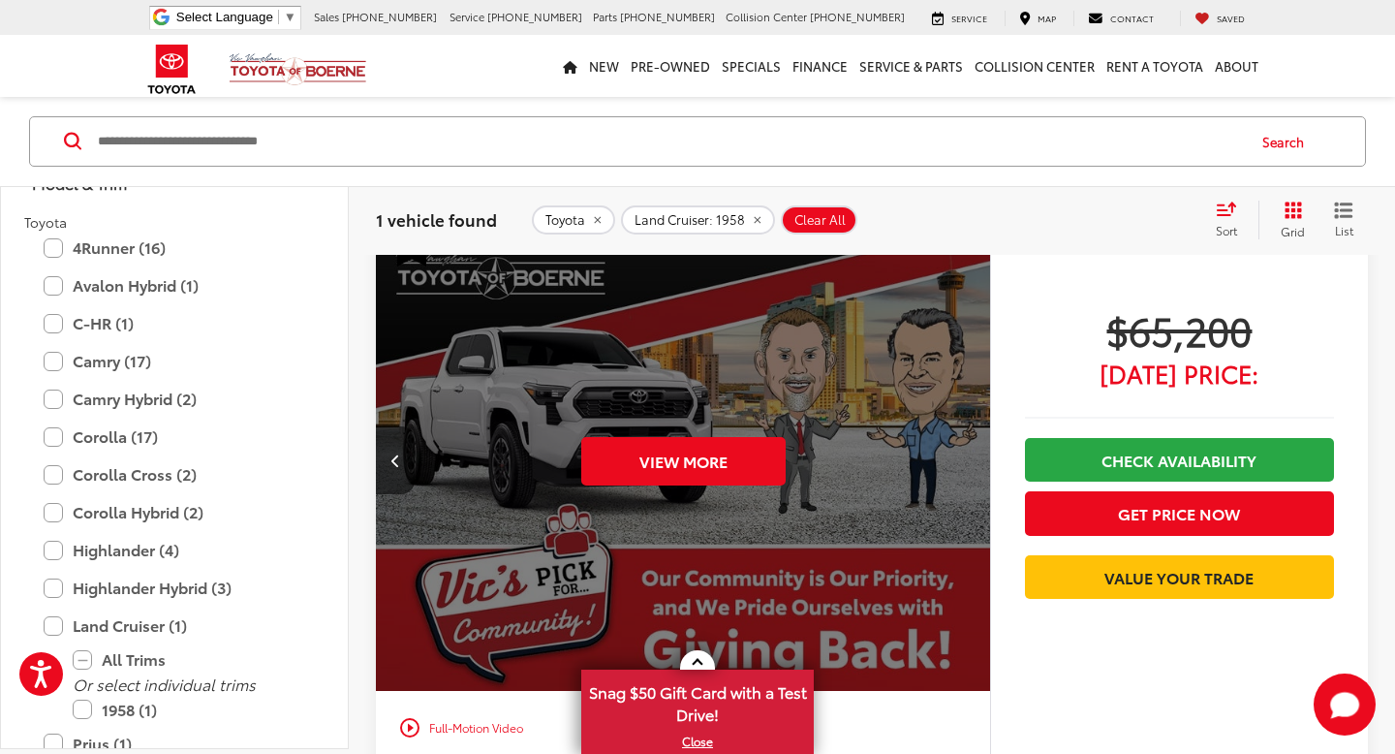
click at [973, 458] on div "View More" at bounding box center [683, 461] width 617 height 463
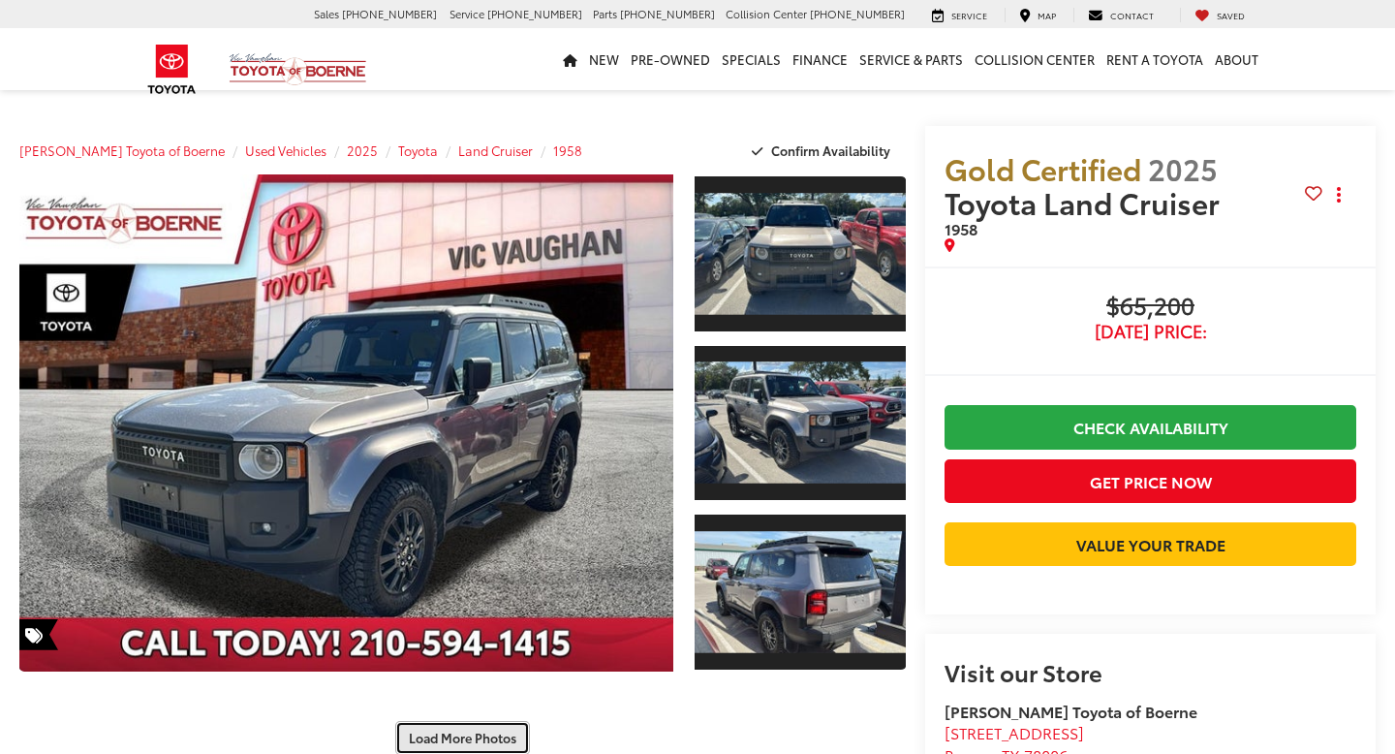
click at [441, 721] on button "Load More Photos" at bounding box center [462, 738] width 135 height 34
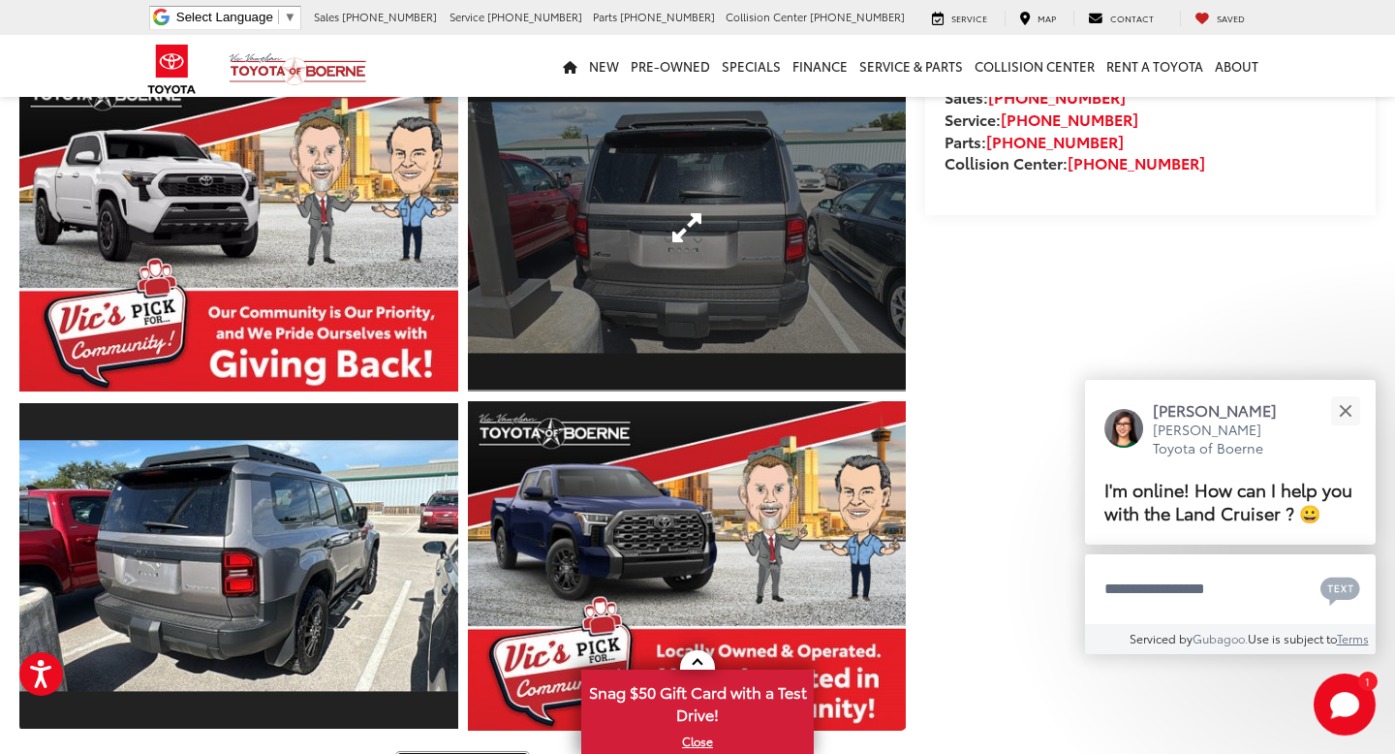
scroll to position [672, 0]
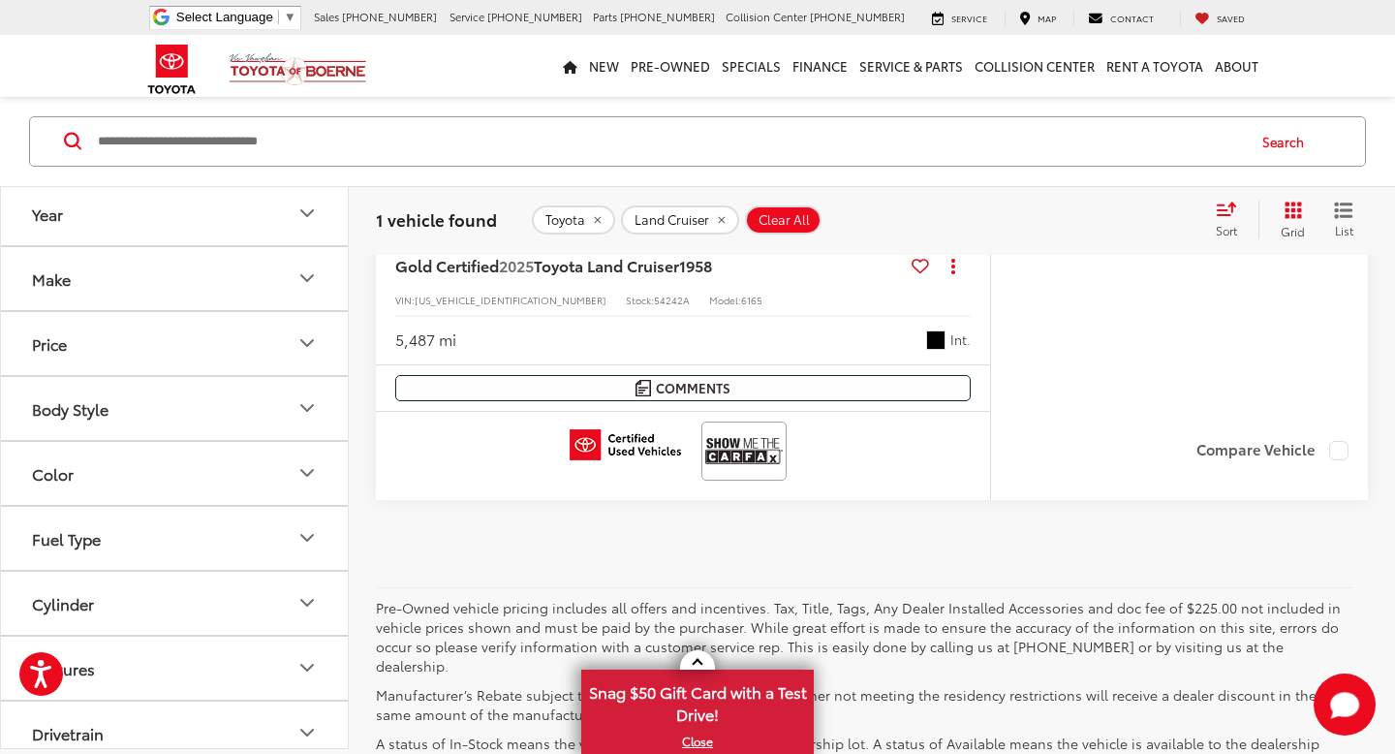
scroll to position [688, 0]
